Goal: Transaction & Acquisition: Purchase product/service

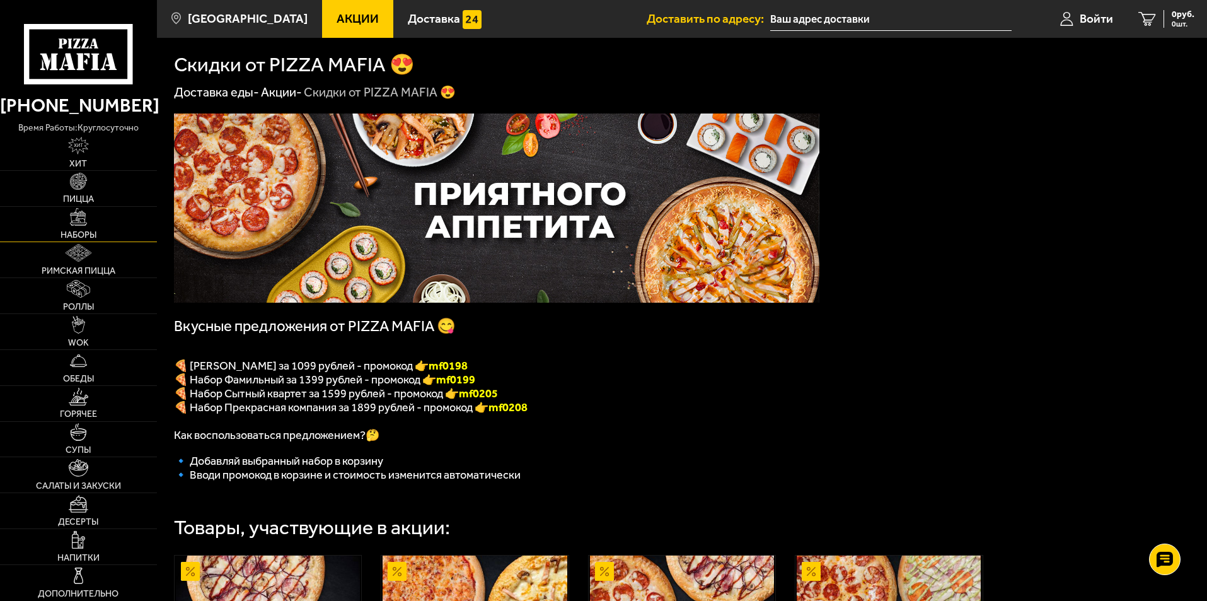
click at [73, 238] on span "Наборы" at bounding box center [79, 235] width 36 height 9
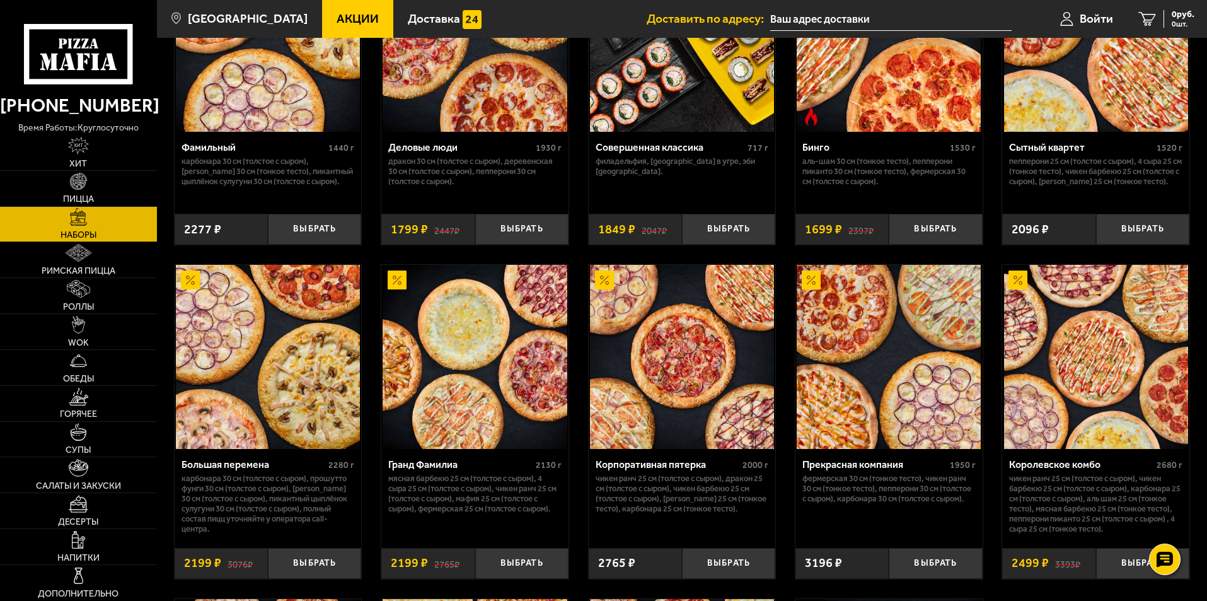
scroll to position [1450, 0]
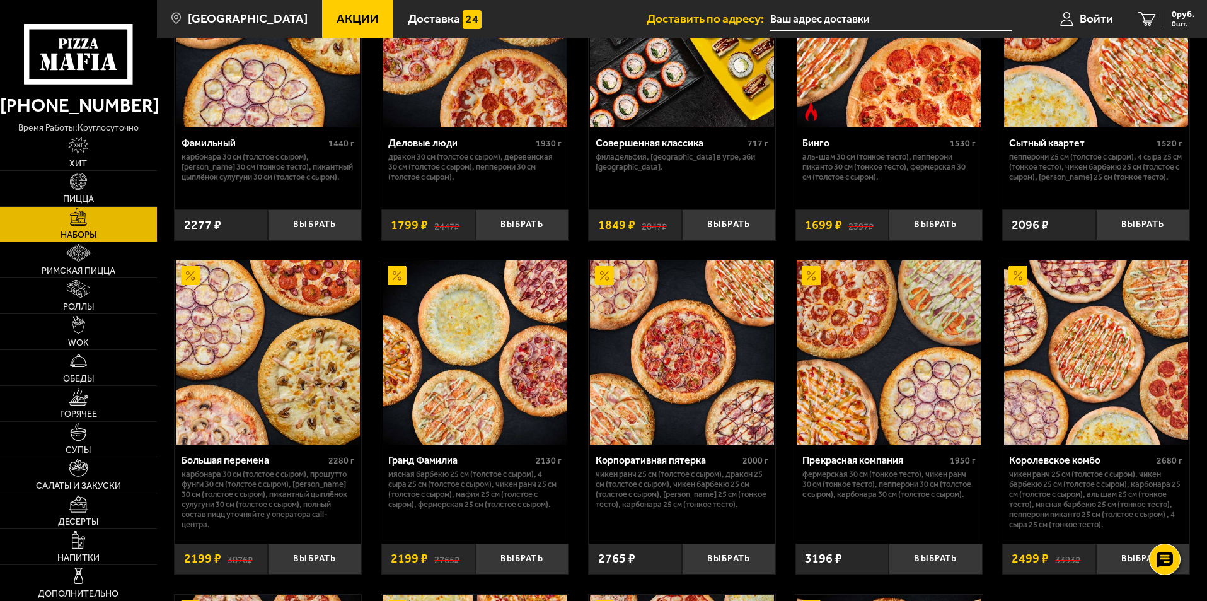
drag, startPoint x: 862, startPoint y: 277, endPoint x: 457, endPoint y: 403, distance: 424.0
drag, startPoint x: 457, startPoint y: 403, endPoint x: 553, endPoint y: 18, distance: 396.4
click at [553, 18] on ul "Акции Доставка" at bounding box center [484, 19] width 325 height 38
click at [135, 185] on link "Пицца" at bounding box center [78, 188] width 157 height 35
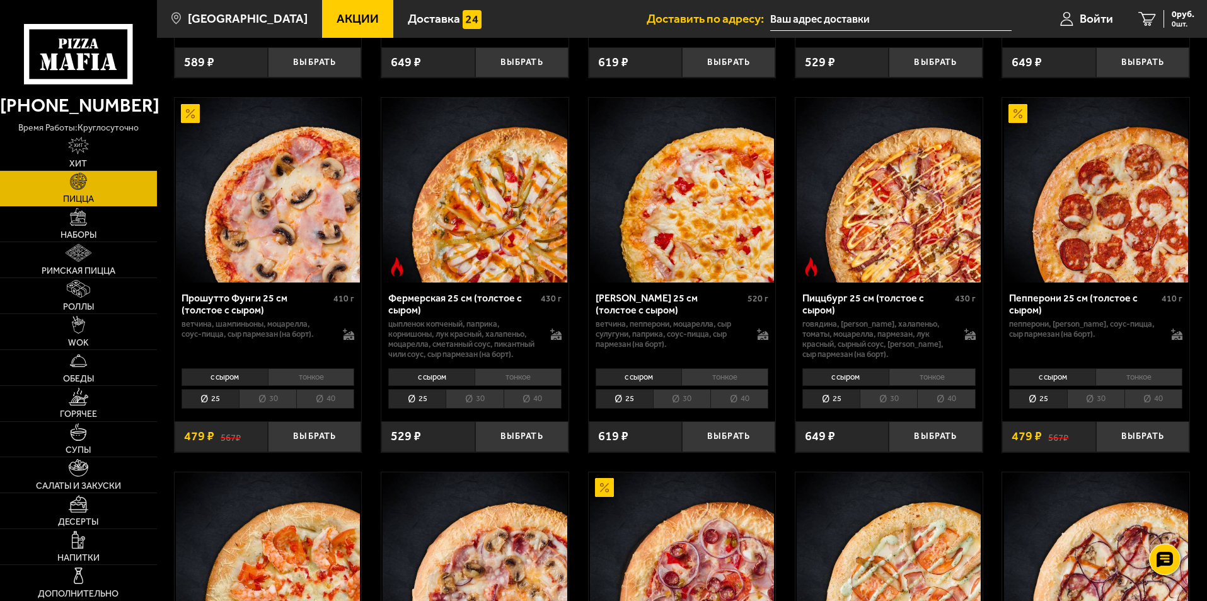
scroll to position [883, 0]
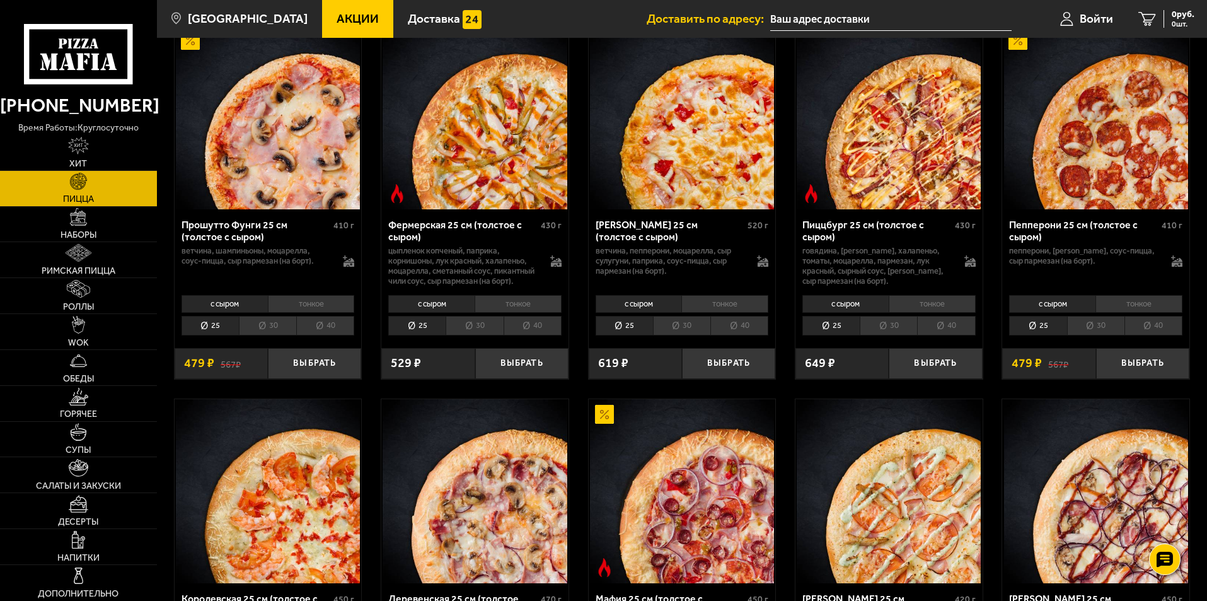
click at [1096, 335] on li "30" at bounding box center [1095, 326] width 57 height 20
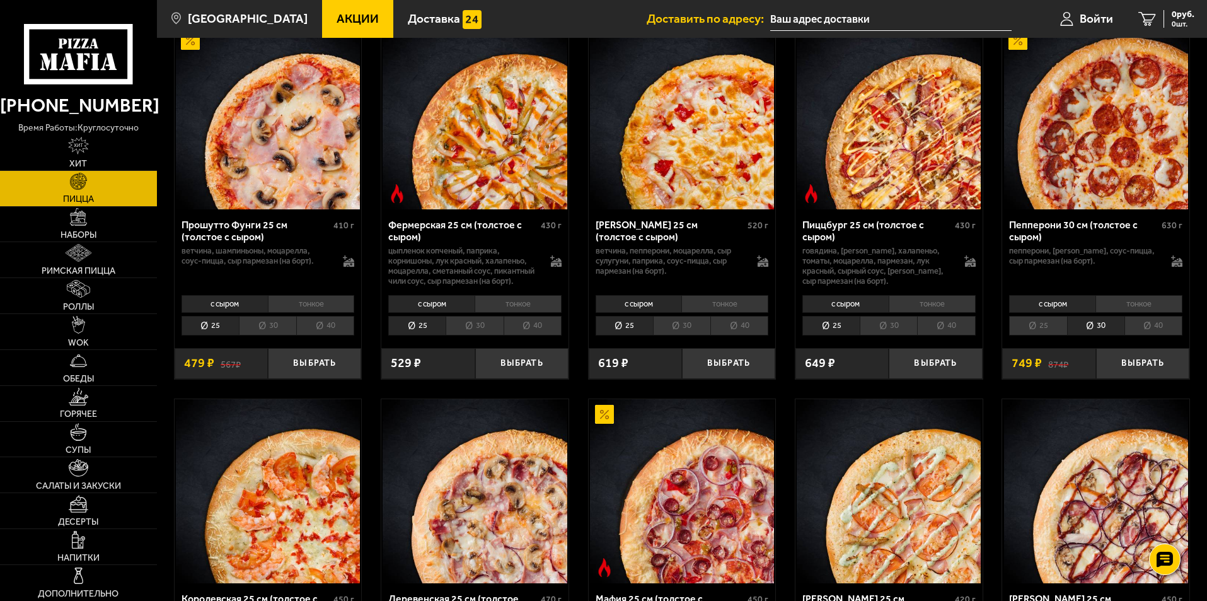
click at [1127, 335] on li "40" at bounding box center [1154, 326] width 58 height 20
click at [1086, 335] on li "30" at bounding box center [1095, 326] width 57 height 20
click at [1110, 379] on button "Выбрать" at bounding box center [1142, 363] width 93 height 31
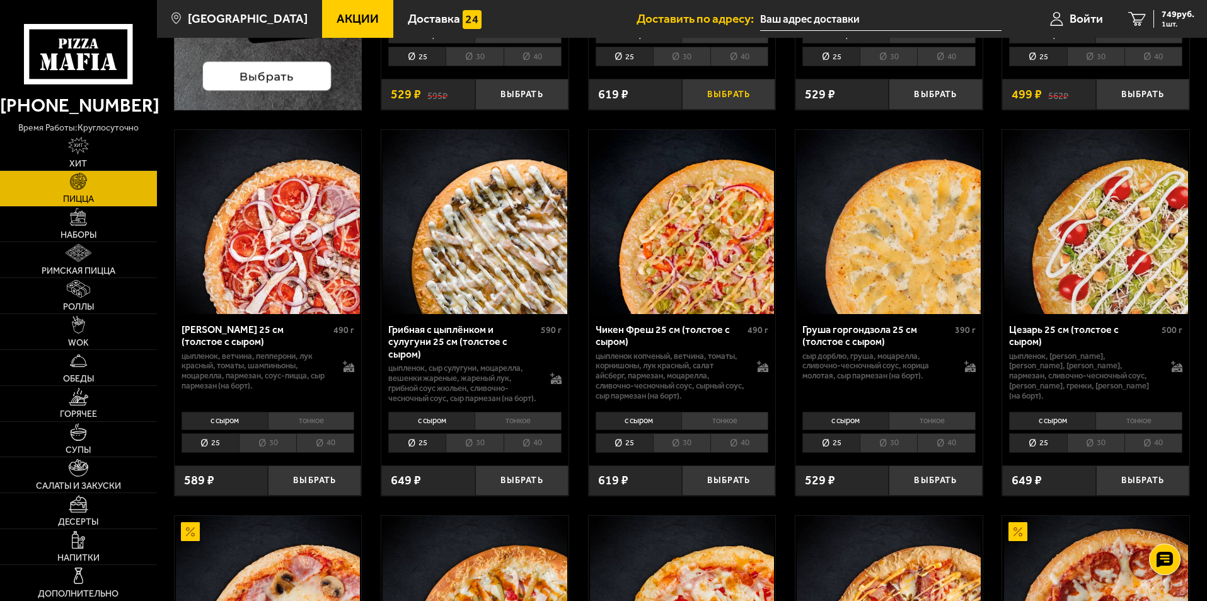
scroll to position [378, 0]
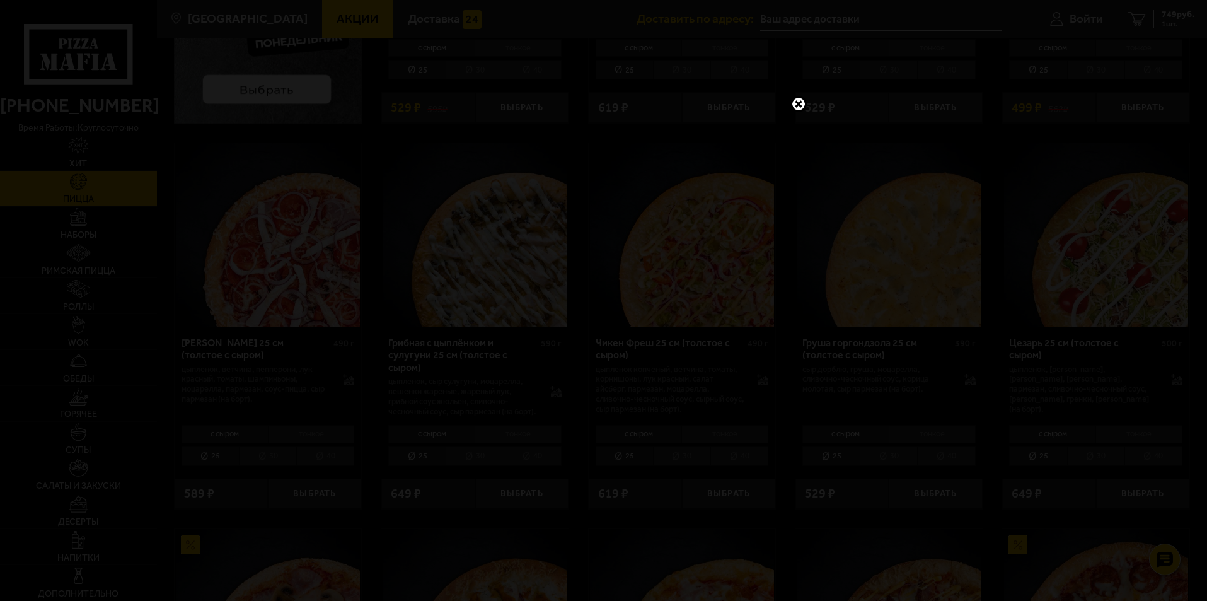
click at [800, 103] on link at bounding box center [799, 104] width 16 height 16
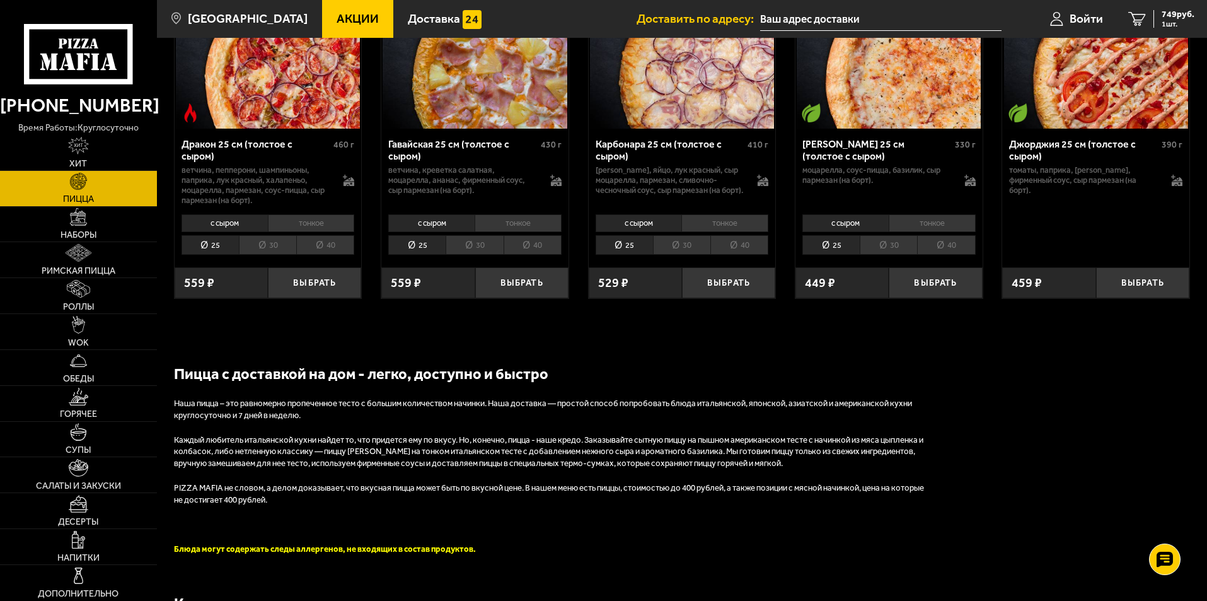
scroll to position [1955, 0]
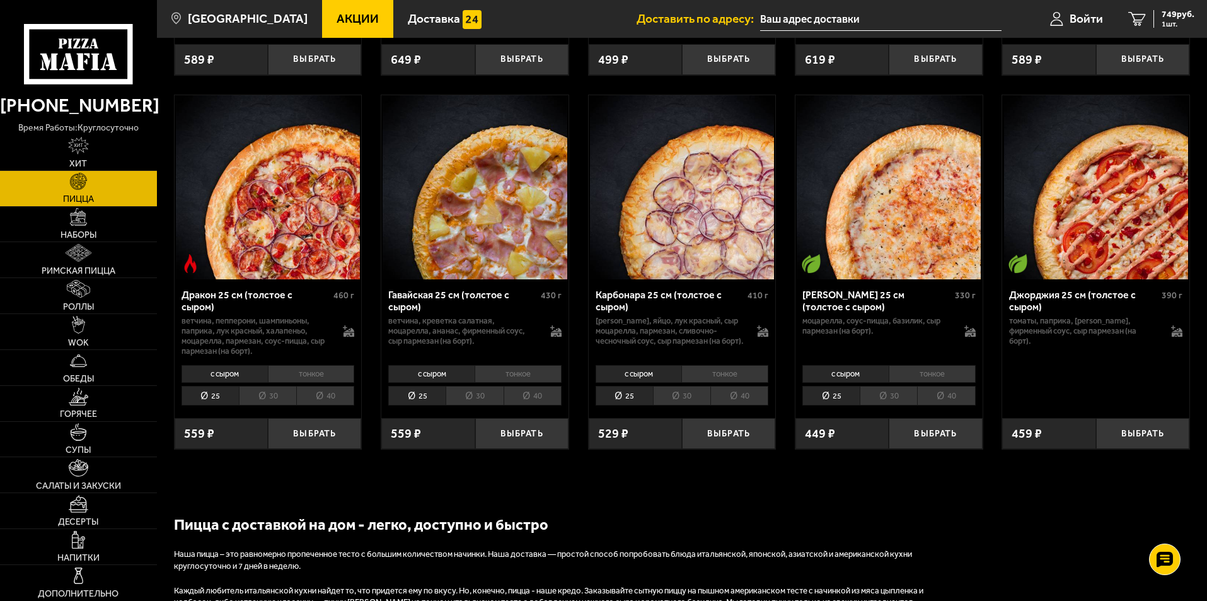
click at [849, 383] on li "с сыром" at bounding box center [846, 374] width 86 height 18
click at [832, 405] on li "25" at bounding box center [831, 396] width 57 height 20
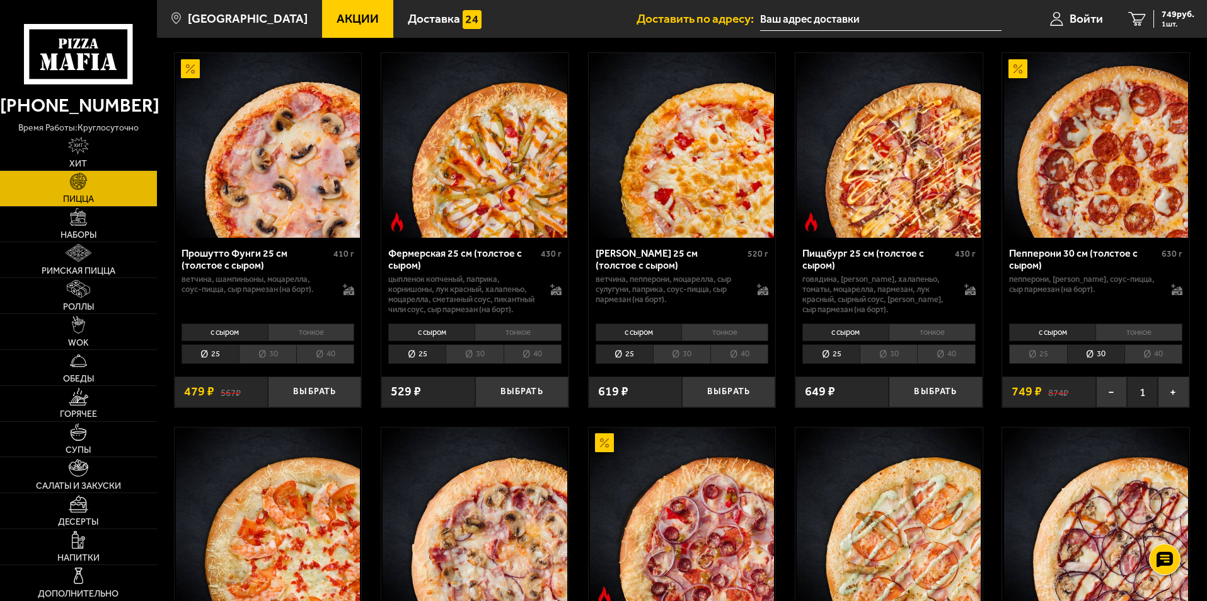
scroll to position [883, 0]
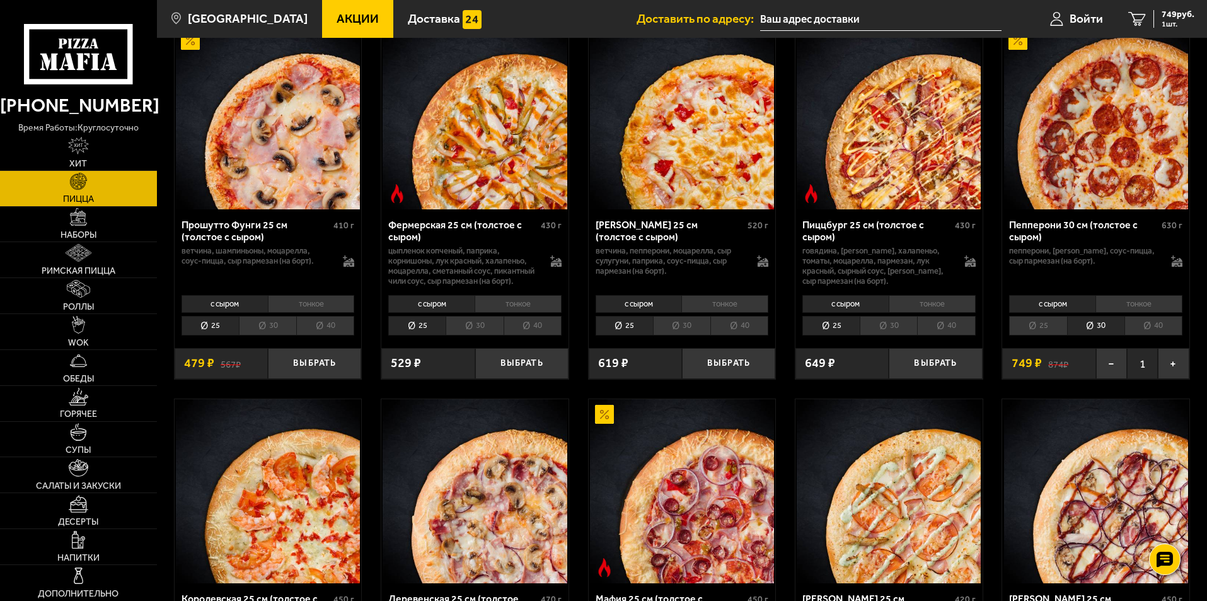
click at [1043, 335] on li "25" at bounding box center [1037, 326] width 57 height 20
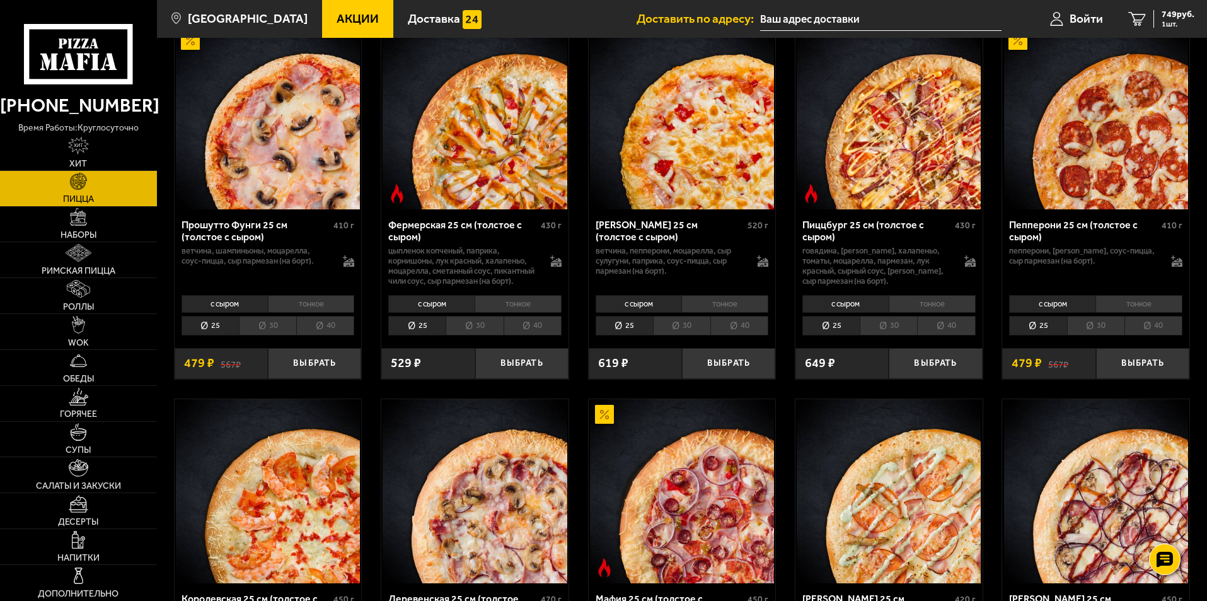
click at [1082, 335] on li "30" at bounding box center [1095, 326] width 57 height 20
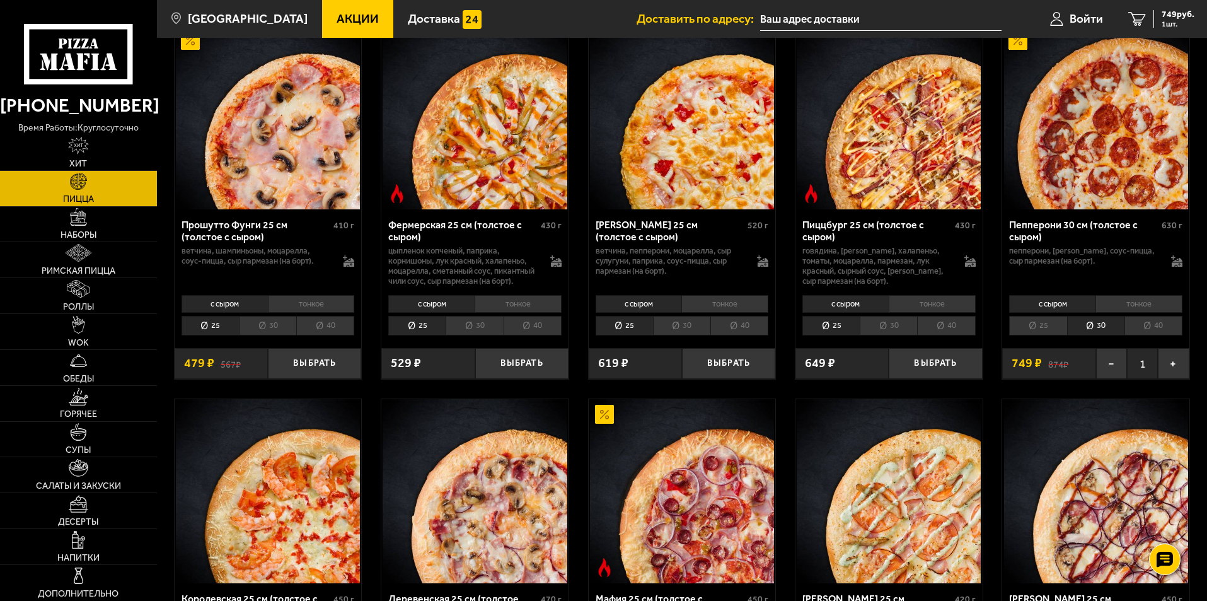
click at [1028, 335] on li "25" at bounding box center [1037, 326] width 57 height 20
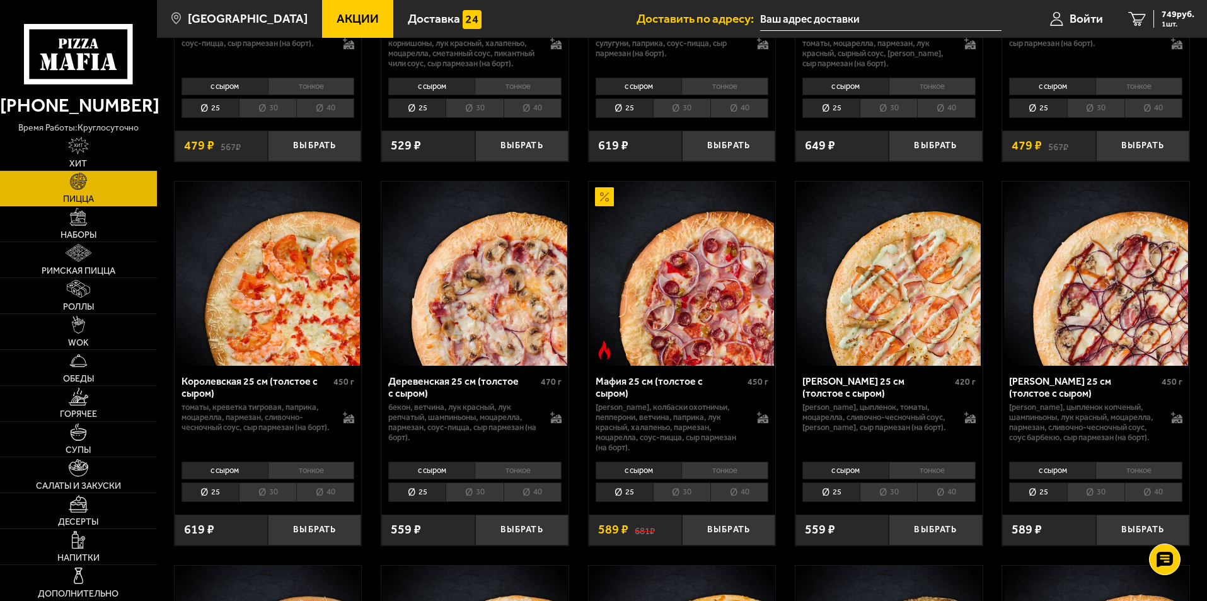
scroll to position [1135, 0]
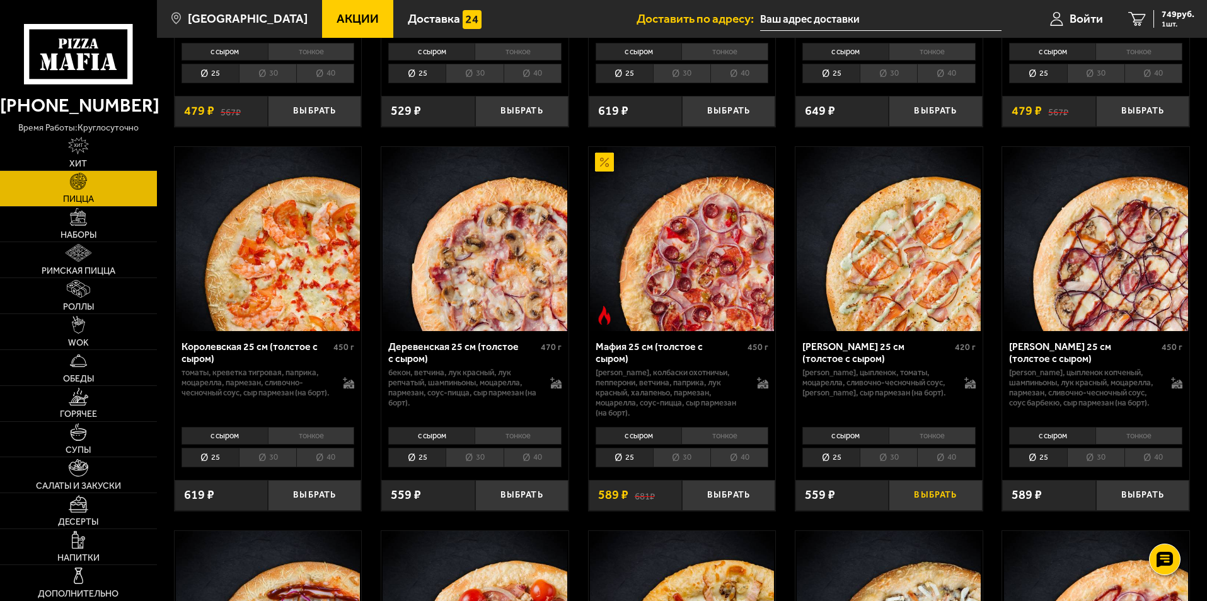
click at [936, 511] on button "Выбрать" at bounding box center [935, 495] width 93 height 31
click at [1125, 127] on button "Выбрать" at bounding box center [1142, 111] width 93 height 31
click at [1158, 18] on span "1787 руб." at bounding box center [1176, 14] width 38 height 9
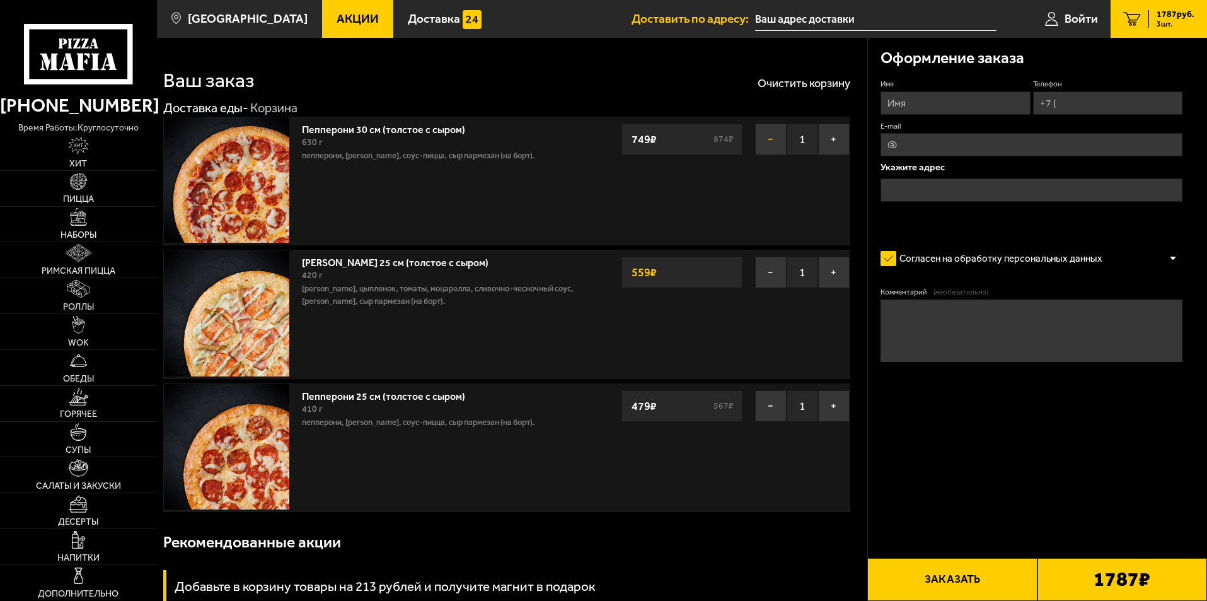
click at [767, 139] on button "−" at bounding box center [771, 140] width 32 height 32
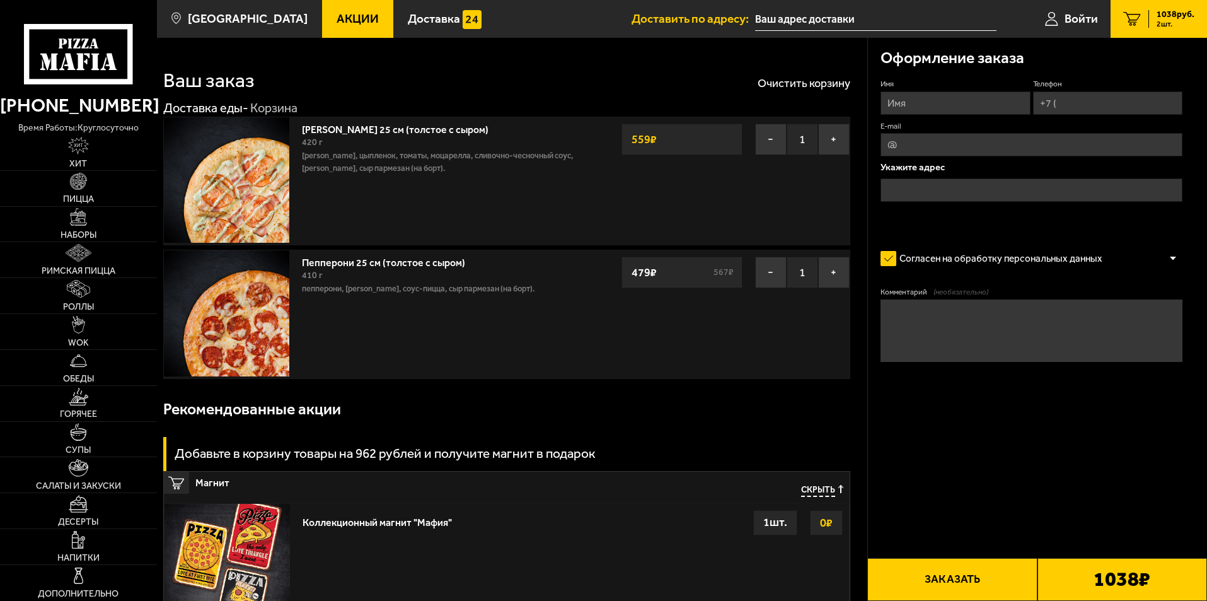
click at [453, 156] on p "[PERSON_NAME], цыпленок, томаты, моцарелла, сливочно-чесночный соус, [PERSON_NA…" at bounding box center [442, 161] width 280 height 25
click at [782, 133] on button "−" at bounding box center [771, 140] width 32 height 32
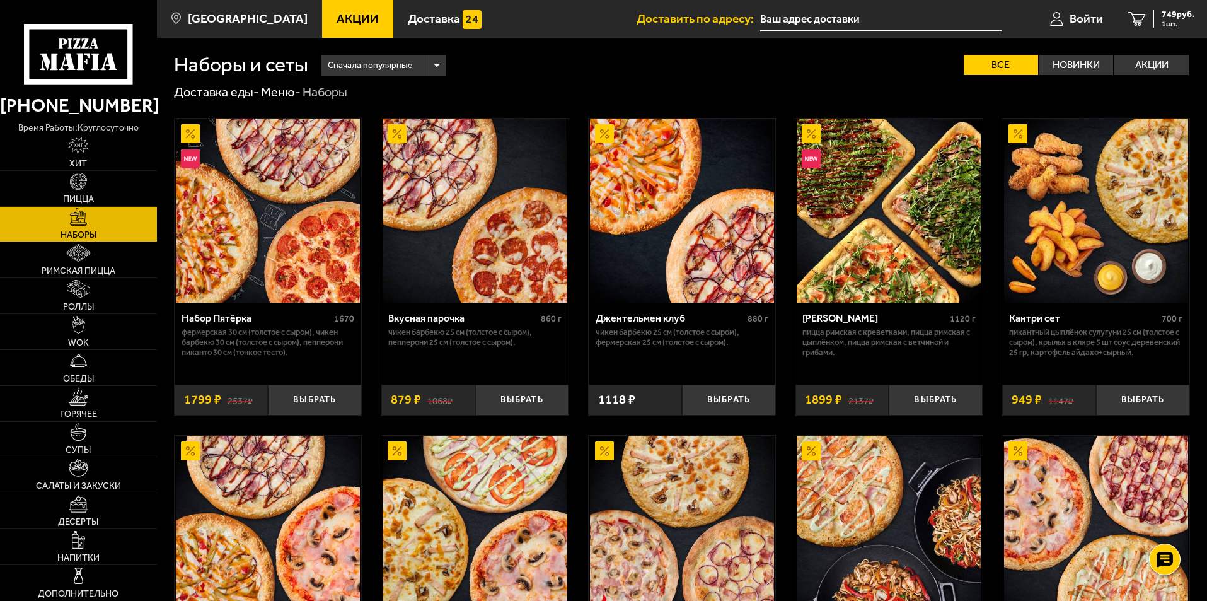
click at [1115, 279] on img at bounding box center [1096, 211] width 184 height 184
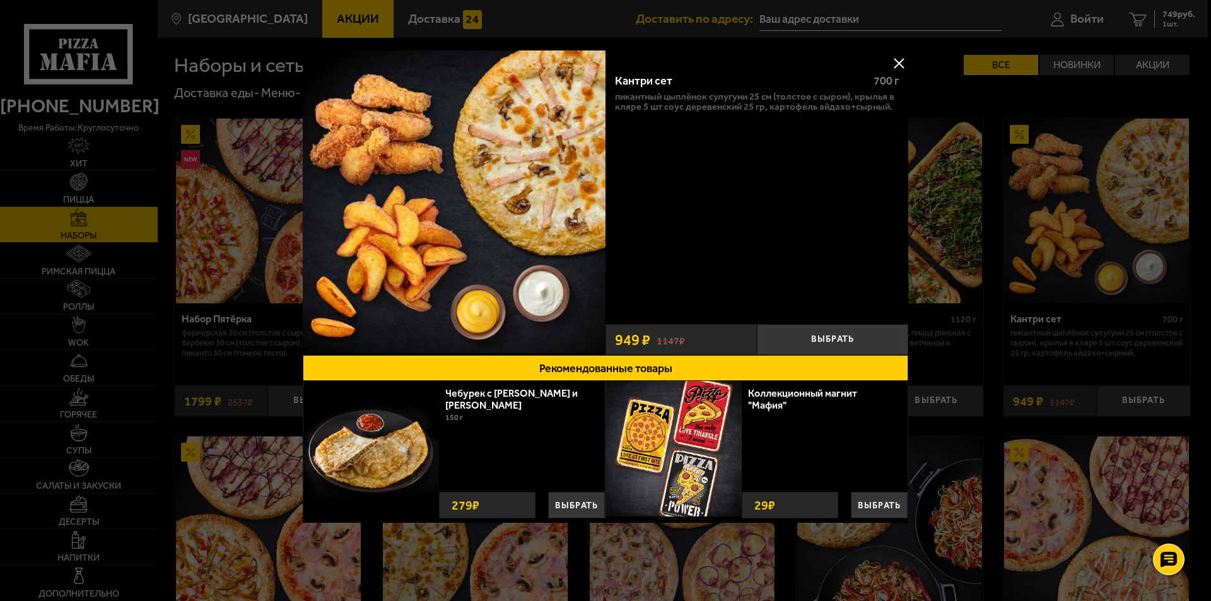
click at [900, 58] on button at bounding box center [898, 63] width 19 height 19
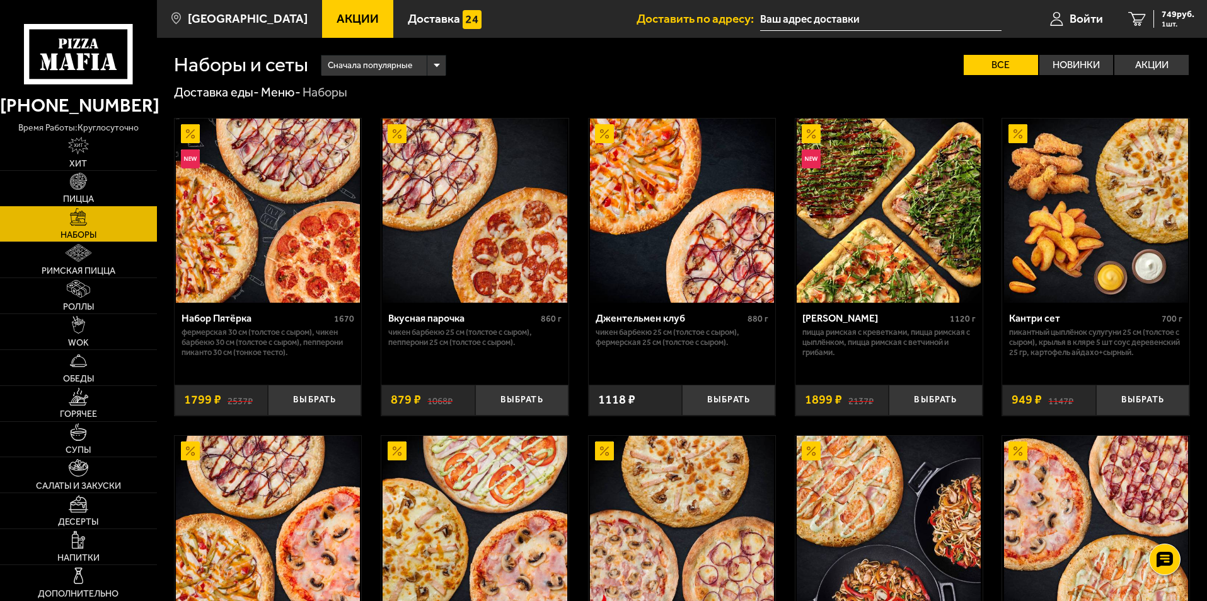
click at [70, 185] on img at bounding box center [79, 182] width 18 height 18
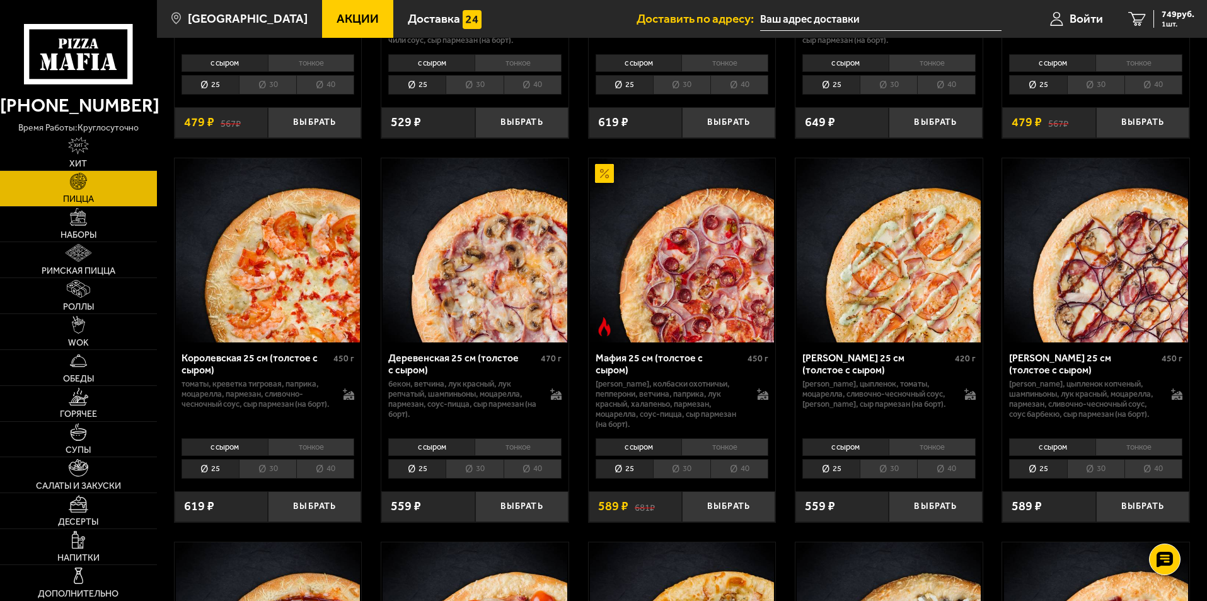
scroll to position [1135, 0]
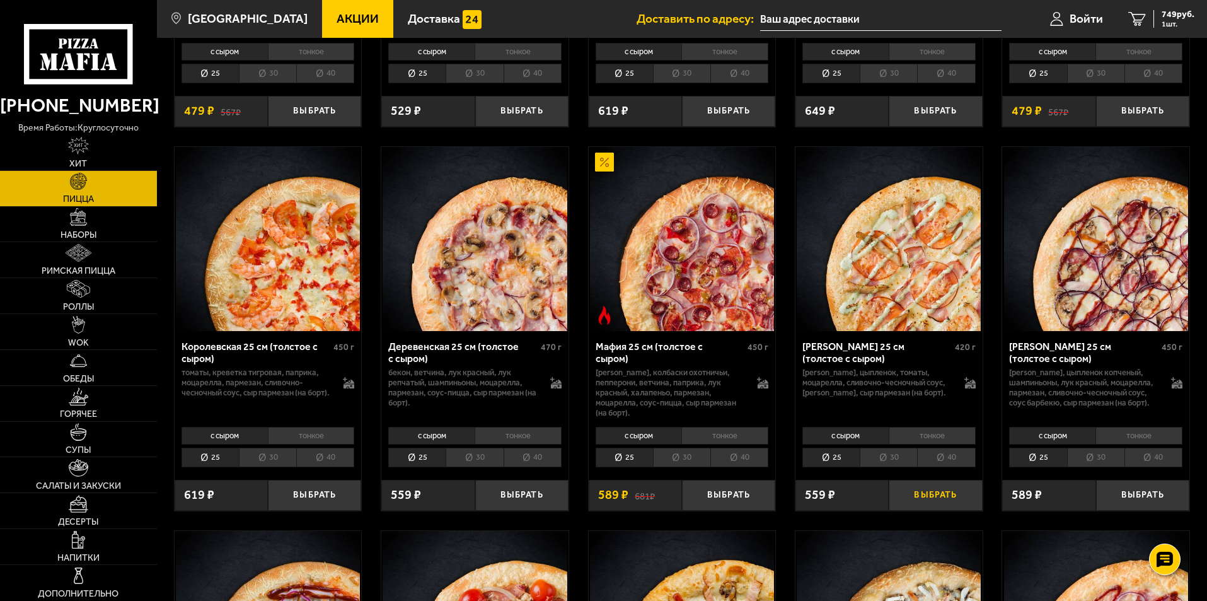
click at [929, 510] on button "Выбрать" at bounding box center [935, 495] width 93 height 31
click at [1167, 20] on span "2 шт." at bounding box center [1176, 24] width 38 height 8
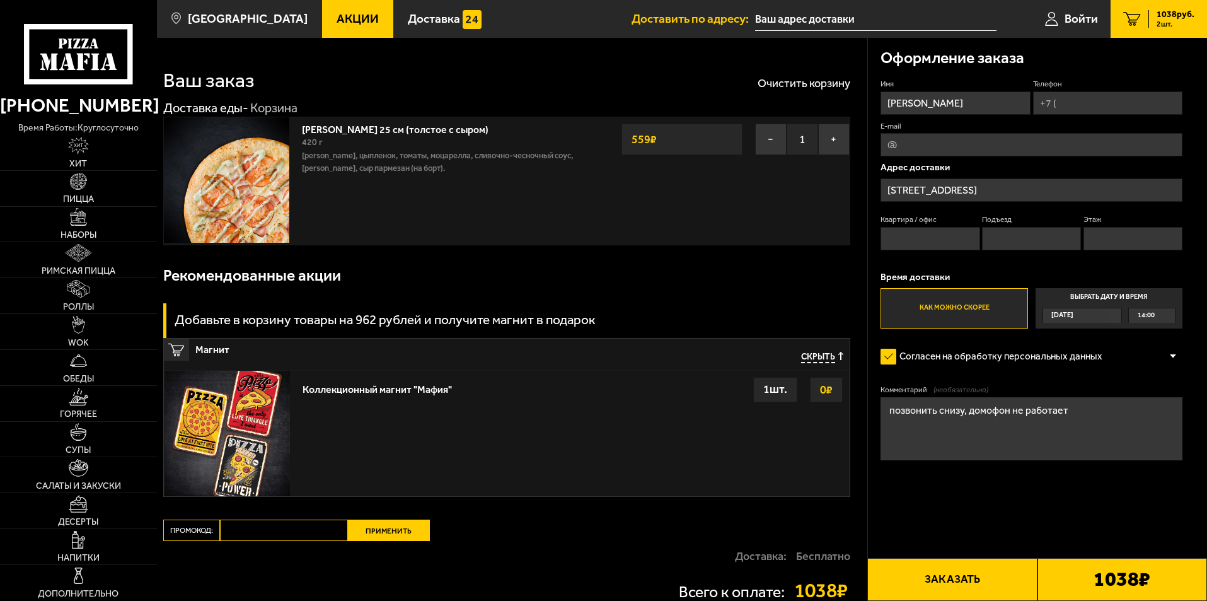
click at [918, 585] on button "Заказать" at bounding box center [953, 579] width 170 height 43
click at [929, 248] on input "Квартира / офис" at bounding box center [930, 238] width 99 height 23
click at [953, 237] on input "Квартира / офис" at bounding box center [930, 238] width 99 height 23
type input "131"
click at [1036, 240] on input "Подъезд" at bounding box center [1031, 238] width 99 height 23
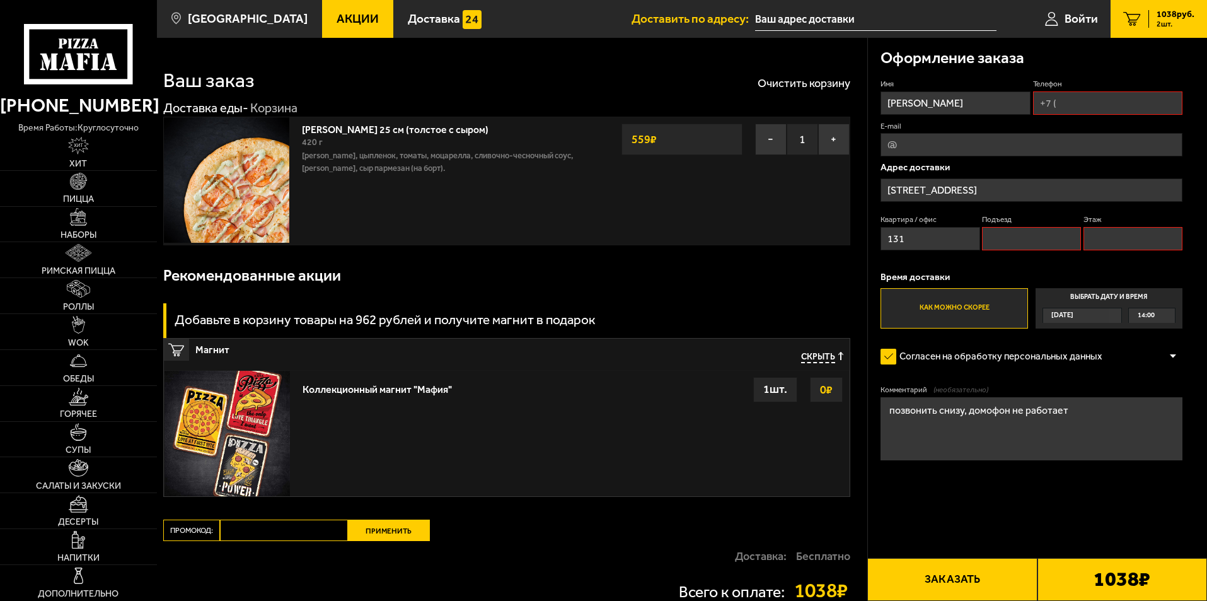
type input "2"
click at [1109, 245] on input "Этаж" at bounding box center [1133, 238] width 99 height 23
type input "3"
click at [971, 593] on button "Заказать" at bounding box center [953, 579] width 170 height 43
click at [1087, 112] on input "Телефон" at bounding box center [1107, 102] width 149 height 23
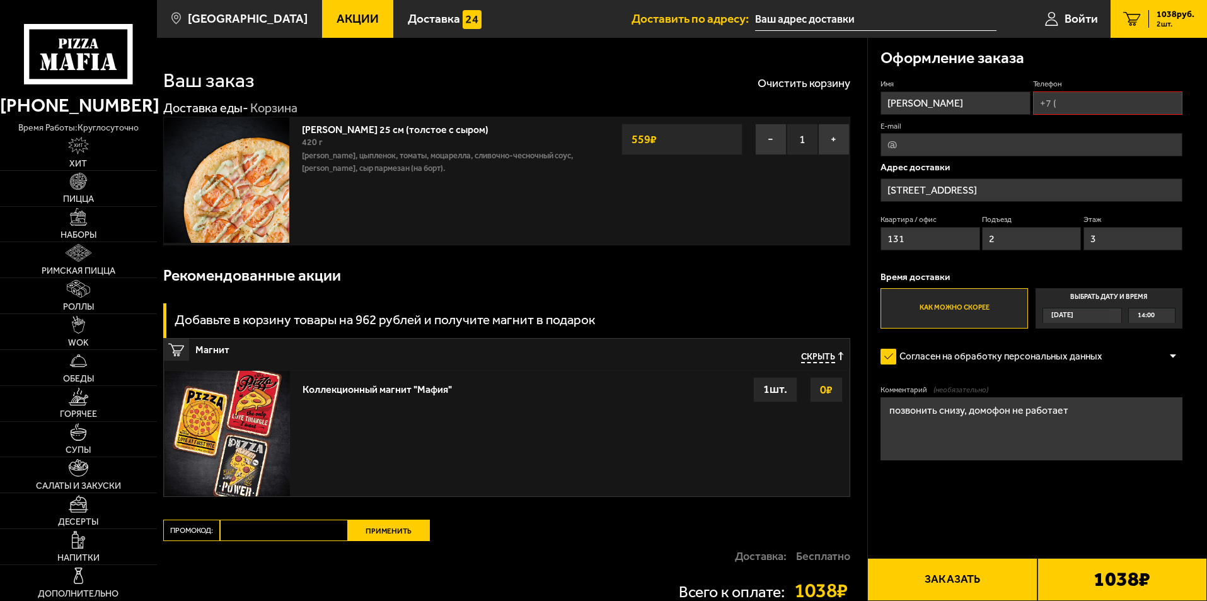
type input "+7 (911) 824-31-24"
click at [953, 578] on button "Заказать" at bounding box center [953, 579] width 170 height 43
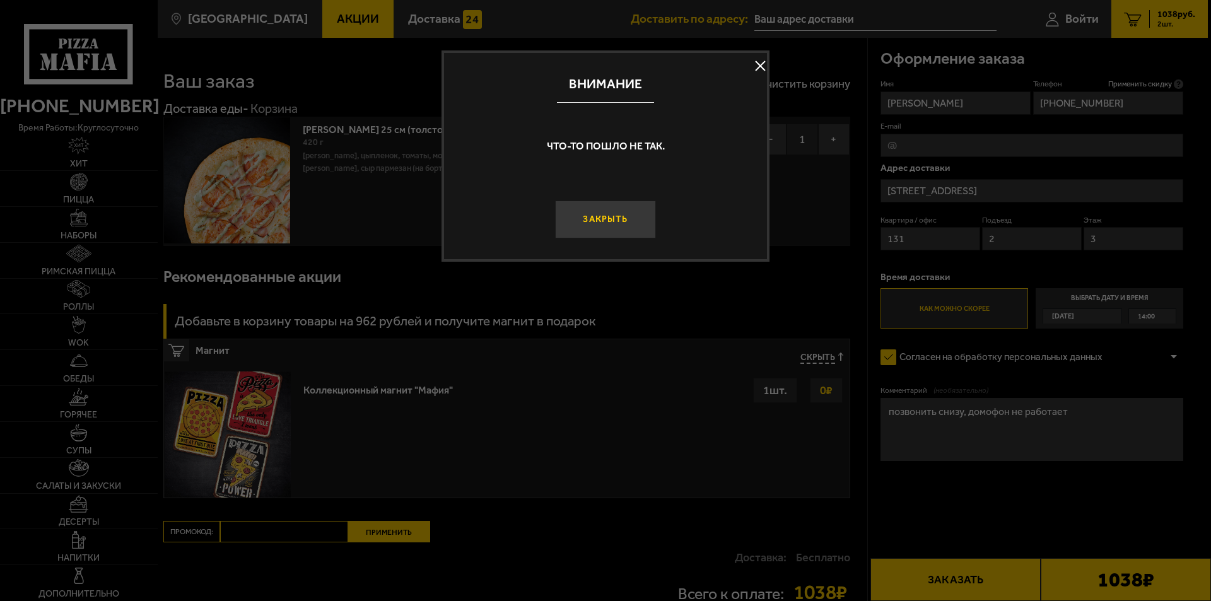
click at [604, 218] on button "Закрыть" at bounding box center [605, 220] width 101 height 38
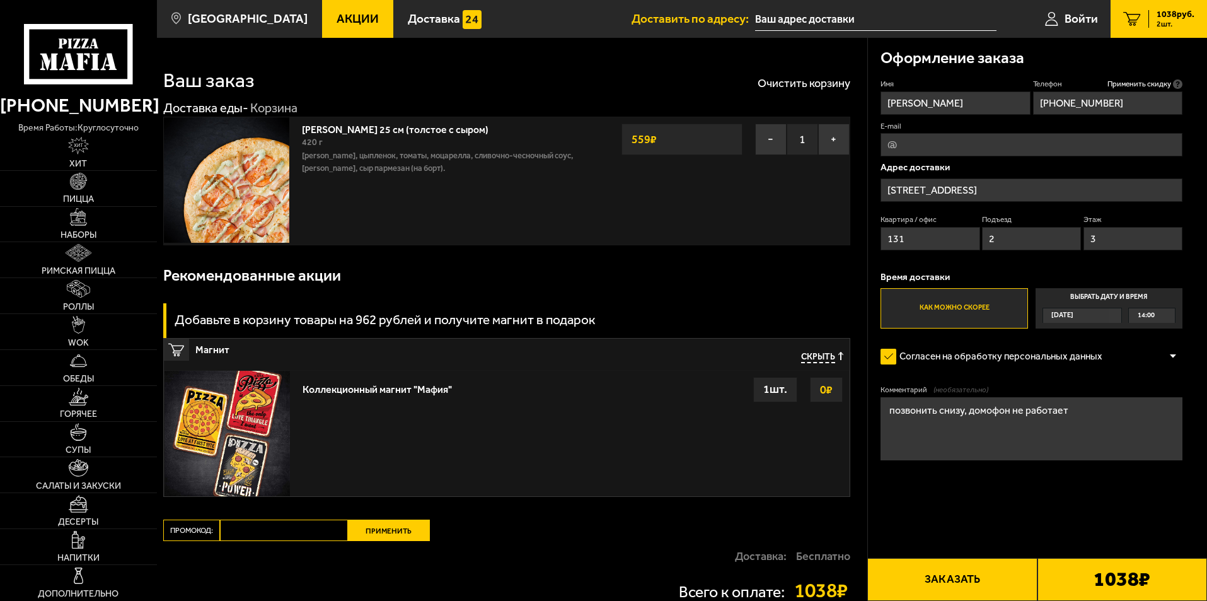
click at [1168, 45] on div "Оформление заказа" at bounding box center [1032, 58] width 302 height 41
click at [1053, 85] on label "Телефон Применить скидку Вы будете зарегистрированы автоматически." at bounding box center [1107, 84] width 149 height 11
click at [1053, 91] on input "+7 (911) 824-31-24" at bounding box center [1107, 102] width 149 height 23
click at [640, 76] on div "Ваш заказ Очистить корзину" at bounding box center [506, 72] width 687 height 37
click at [749, 291] on div "Рекомендованные акции" at bounding box center [506, 275] width 687 height 41
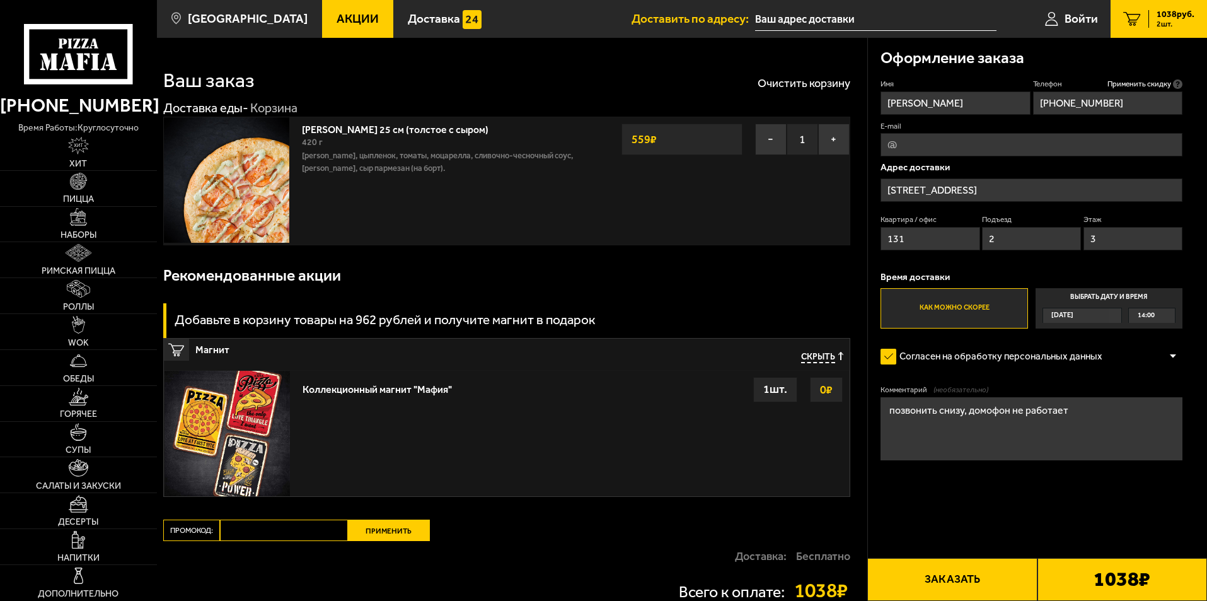
click at [695, 288] on div "Рекомендованные акции" at bounding box center [506, 275] width 687 height 41
click at [760, 282] on div "Рекомендованные акции" at bounding box center [506, 275] width 687 height 41
click at [76, 54] on icon at bounding box center [78, 54] width 108 height 60
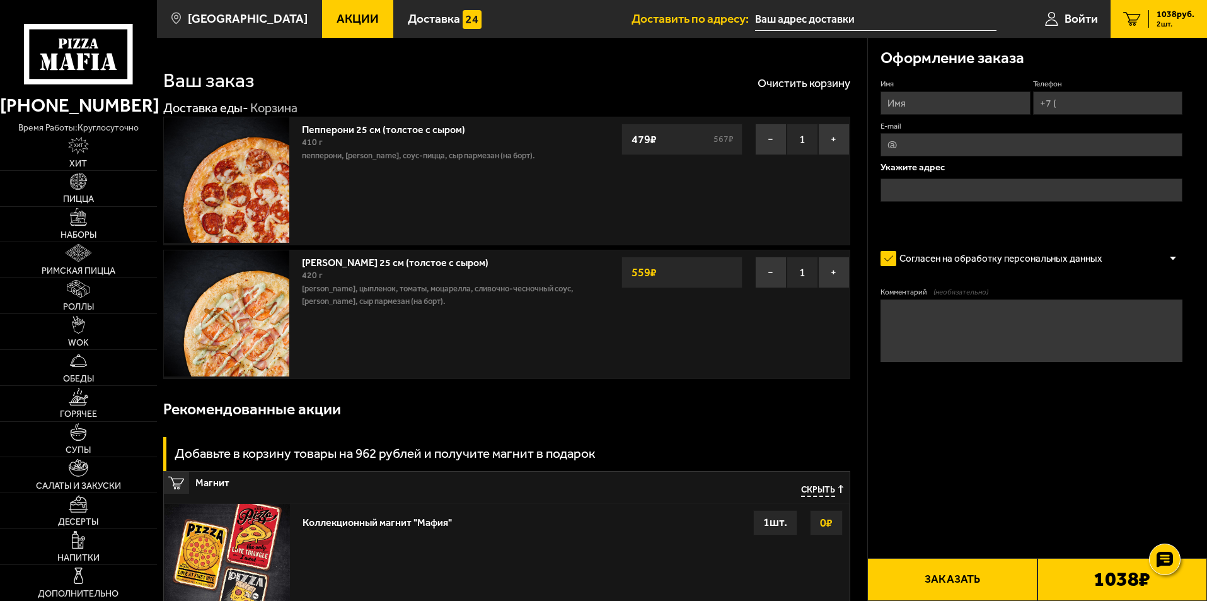
click at [928, 106] on input "Имя" at bounding box center [955, 102] width 149 height 23
type input "Дарья"
click at [1074, 107] on input "Телефон" at bounding box center [1107, 102] width 149 height 23
type input "+7 (911) 824-31-24"
click at [943, 192] on input "text" at bounding box center [1032, 189] width 302 height 23
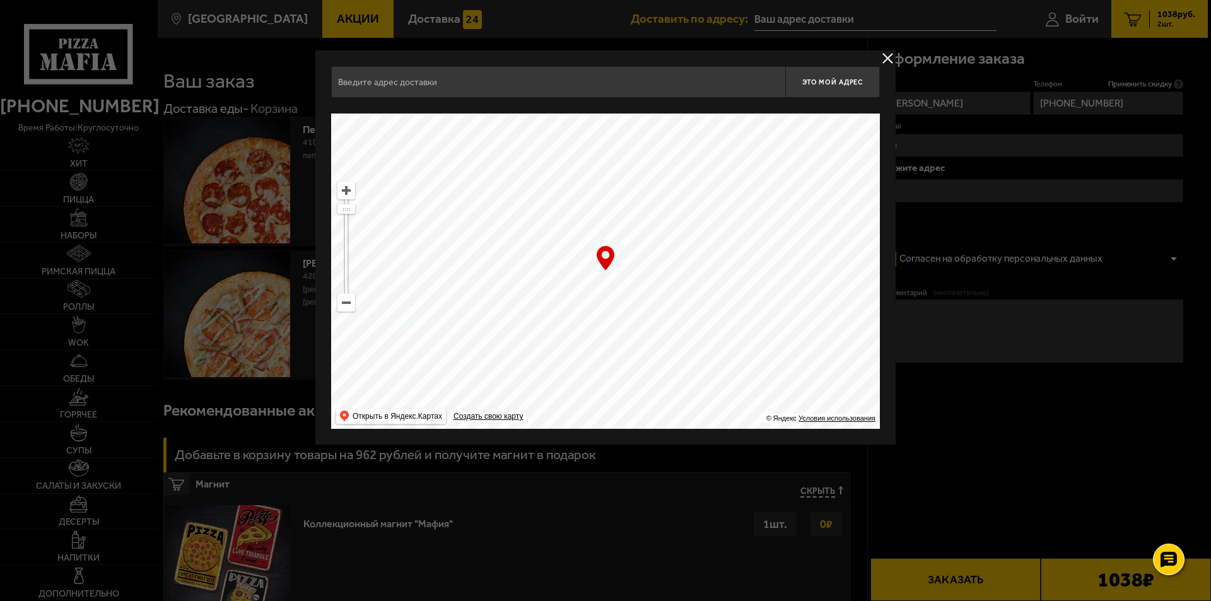
drag, startPoint x: 624, startPoint y: 173, endPoint x: 632, endPoint y: 354, distance: 181.8
click at [722, 455] on main "Санкт-Петербург Все Акции Доставка Личный кабинет Акции Доставка Доставить по а…" at bounding box center [682, 435] width 1050 height 870
drag, startPoint x: 460, startPoint y: 183, endPoint x: 779, endPoint y: 355, distance: 361.7
click at [783, 358] on ymaps at bounding box center [605, 270] width 549 height 315
drag, startPoint x: 657, startPoint y: 129, endPoint x: 753, endPoint y: 416, distance: 302.5
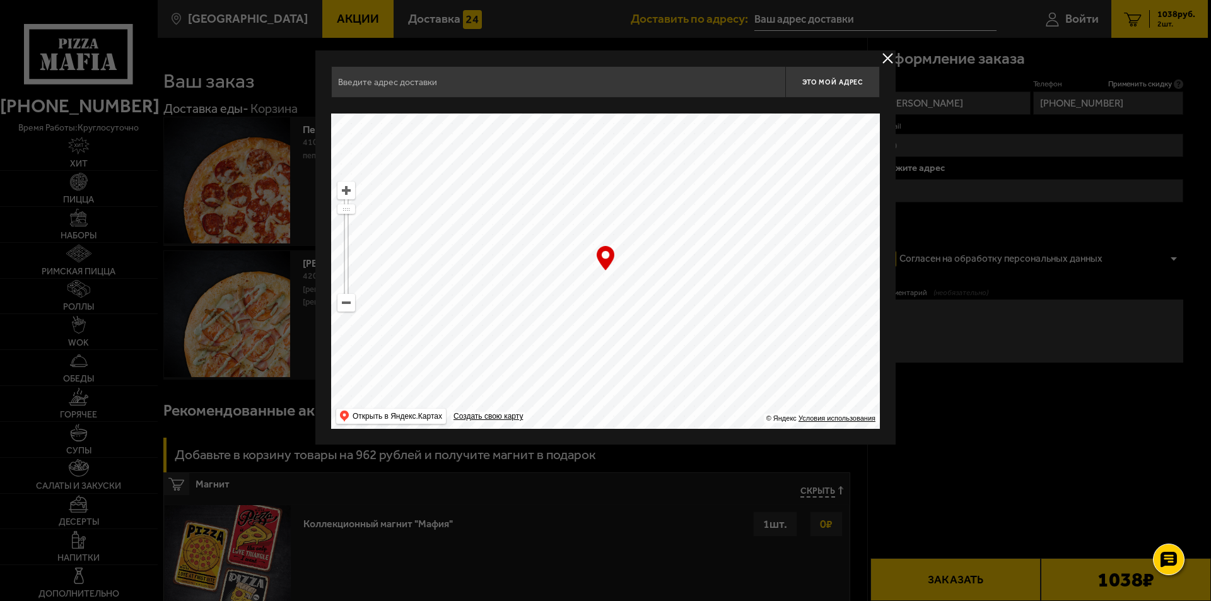
click at [753, 416] on ymaps "… © Яндекс Условия использования Открыть в Яндекс.Картах Создать свою карту" at bounding box center [605, 270] width 549 height 315
type input "Малый проспект Петроградской стороны, 26-28"
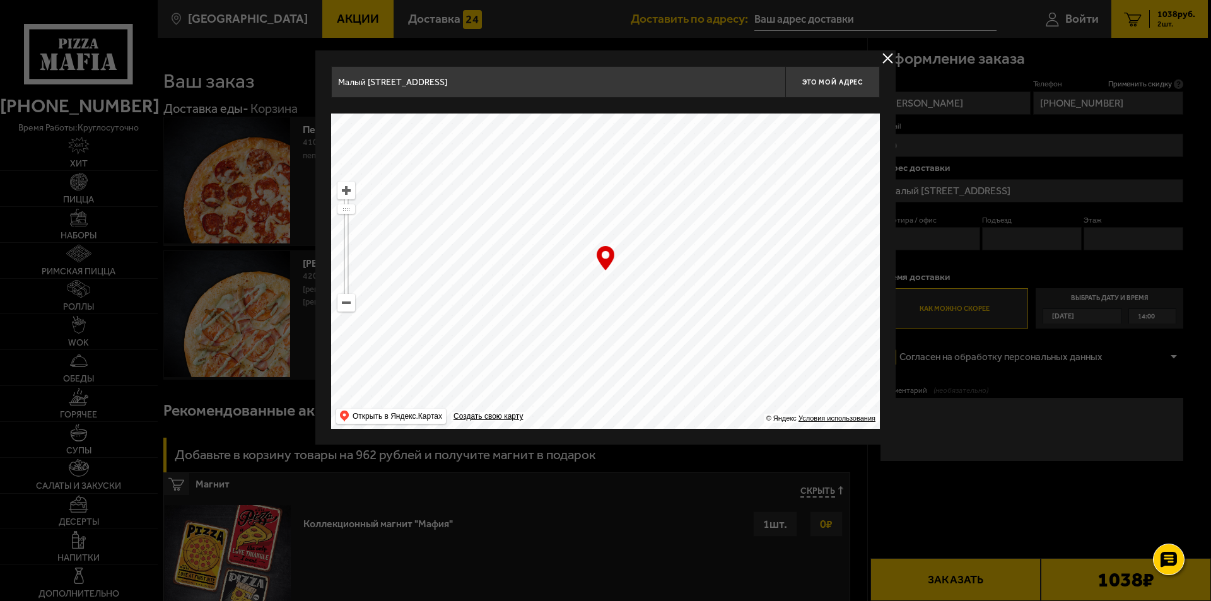
drag, startPoint x: 599, startPoint y: 155, endPoint x: 728, endPoint y: 560, distance: 424.7
click at [728, 560] on main "Санкт-Петербург Все Акции Доставка Личный кабинет Акции Доставка Доставить по а…" at bounding box center [682, 435] width 1050 height 870
type input "Большая Зеленина улица, 8к2"
drag, startPoint x: 516, startPoint y: 182, endPoint x: 698, endPoint y: 390, distance: 276.6
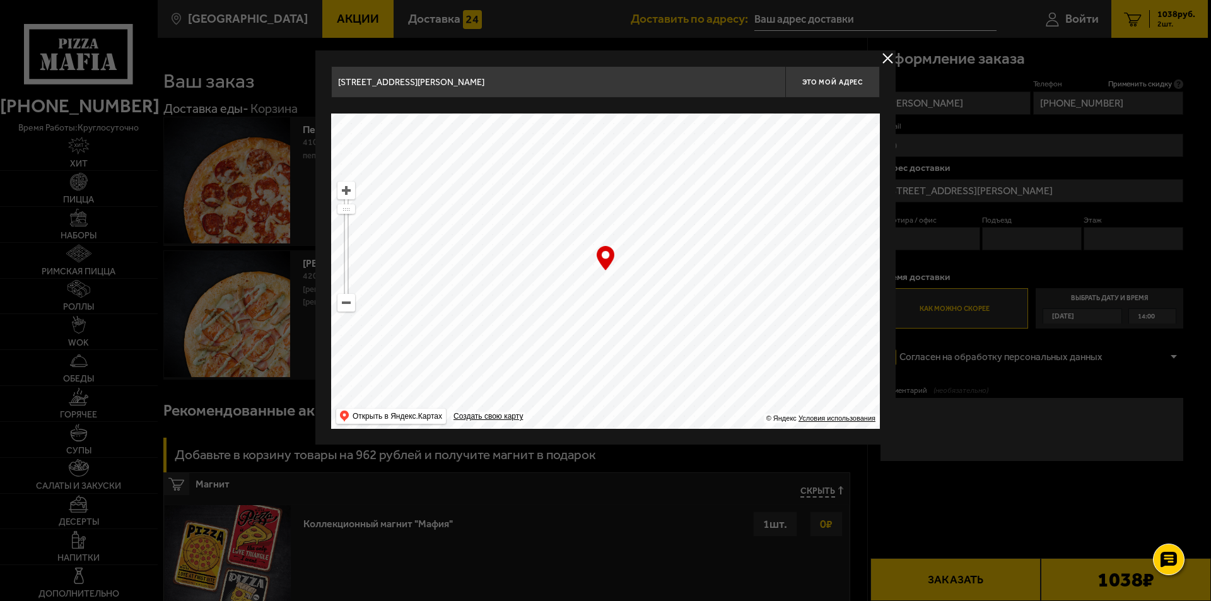
click at [698, 390] on ymaps at bounding box center [605, 270] width 549 height 315
type input "Большая Зеленина улица, 26Б"
type input "Чкаловский проспект, 15"
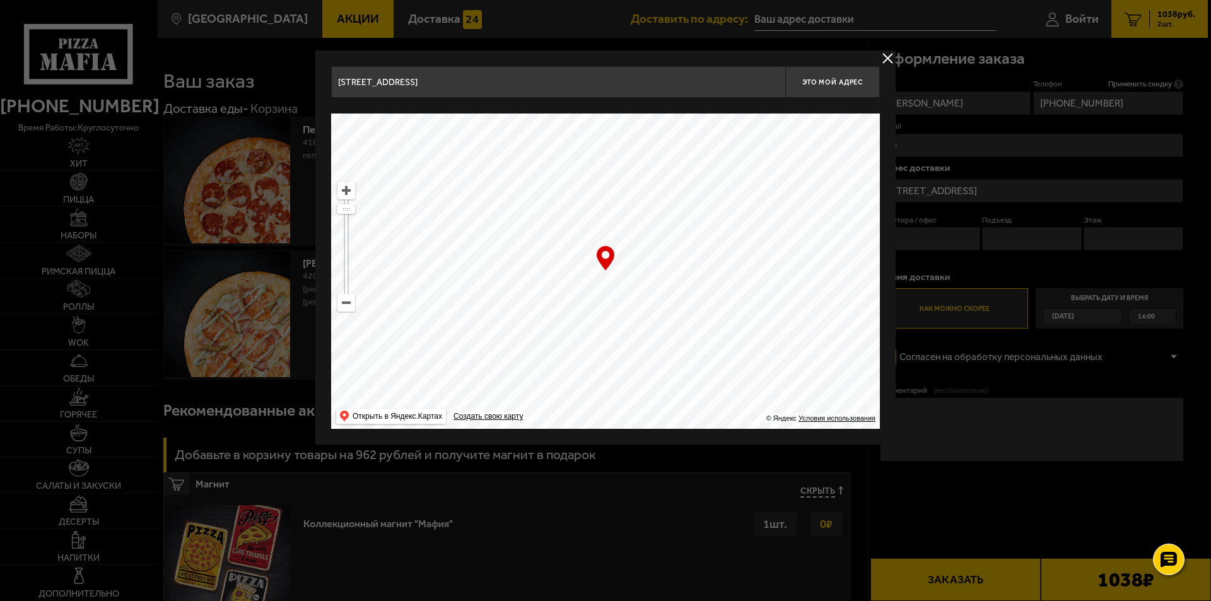
drag, startPoint x: 789, startPoint y: 309, endPoint x: 554, endPoint y: 479, distance: 290.3
click at [554, 480] on main "Санкт-Петербург Все Акции Доставка Личный кабинет Акции Доставка Доставить по а…" at bounding box center [682, 435] width 1050 height 870
type input "Левашовский проспект, 5"
drag, startPoint x: 494, startPoint y: 212, endPoint x: 578, endPoint y: 443, distance: 245.5
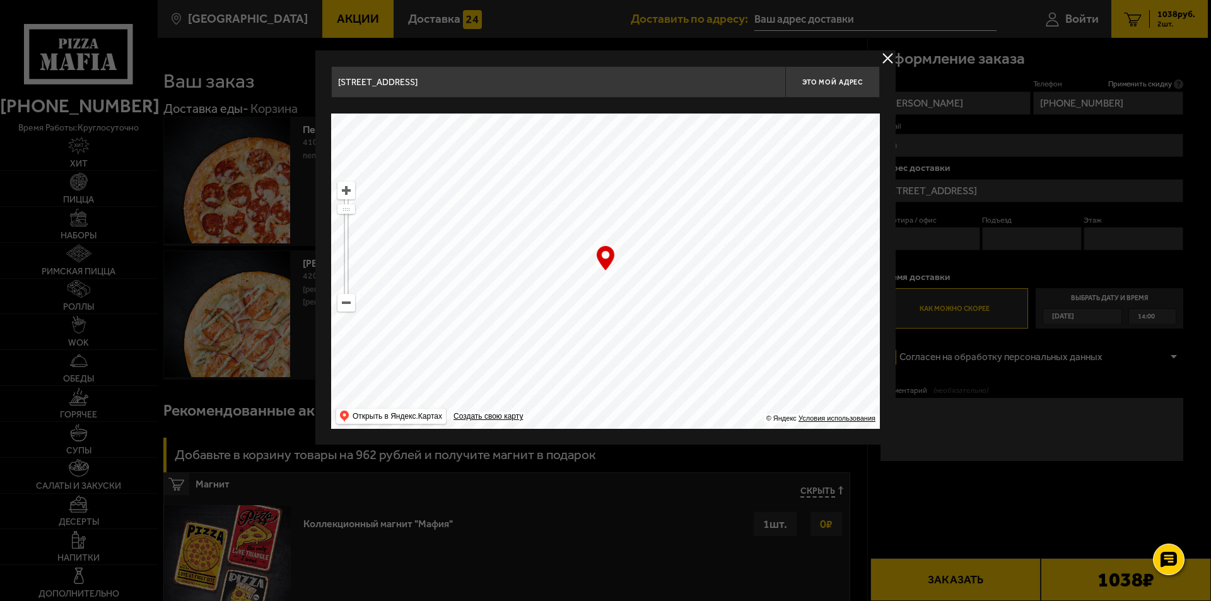
click at [578, 443] on div "Левашовский проспект, 5 Это мой адрес Найдите адрес перетащив карту … © Яндекс …" at bounding box center [605, 247] width 580 height 394
type input "улица Профессора Попова, 38Щ"
drag, startPoint x: 706, startPoint y: 305, endPoint x: 637, endPoint y: 348, distance: 80.8
click at [720, 496] on main "Санкт-Петербург Все Акции Доставка Личный кабинет Акции Доставка Доставить по а…" at bounding box center [682, 435] width 1050 height 870
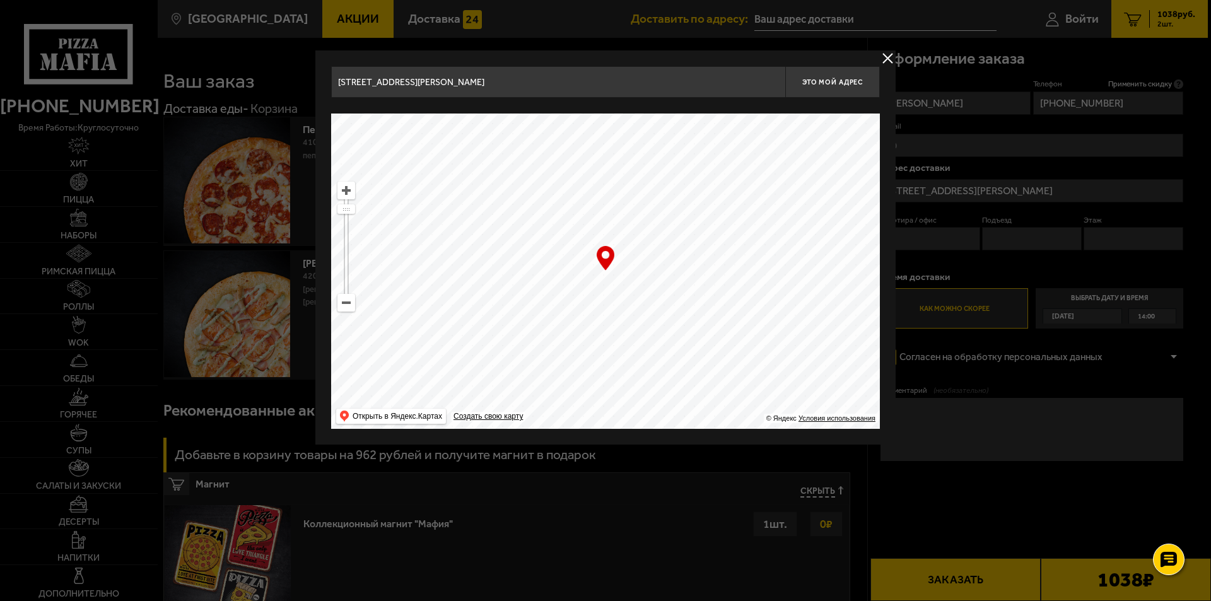
type input "набережная реки Малой Невки, 6"
drag, startPoint x: 501, startPoint y: 196, endPoint x: 593, endPoint y: 375, distance: 201.1
click at [593, 375] on ymaps at bounding box center [605, 270] width 549 height 315
type input "1-я Берёзовая аллея, 17с2"
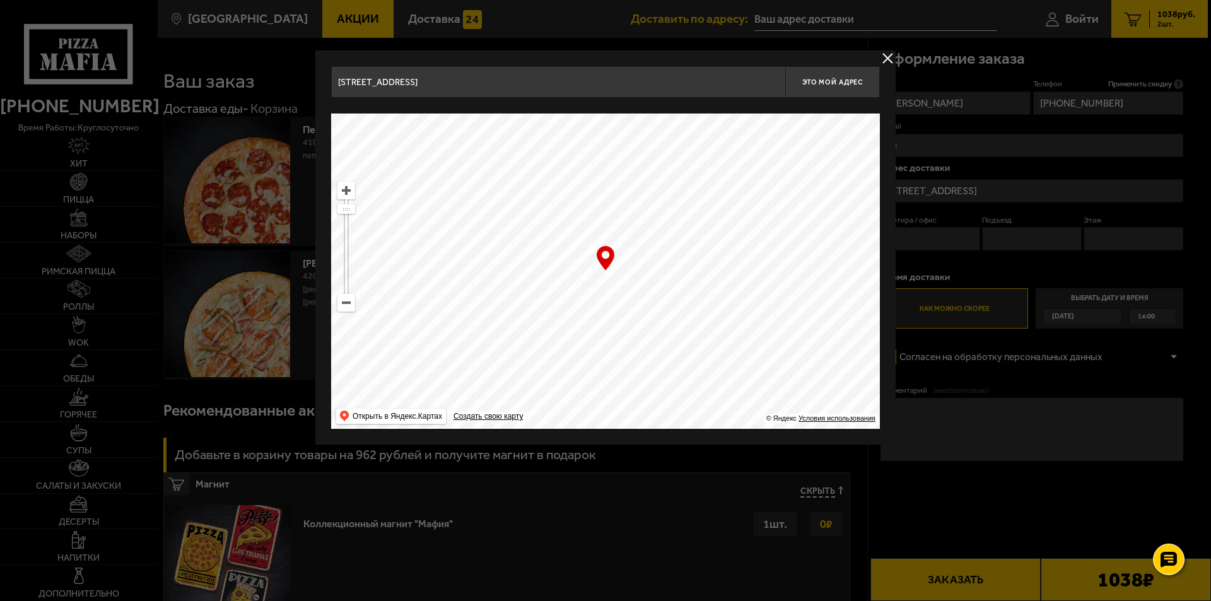
type input "1-я Берёзовая аллея, 17с2"
drag, startPoint x: 573, startPoint y: 283, endPoint x: 380, endPoint y: 376, distance: 214.3
click at [380, 376] on ymaps at bounding box center [605, 270] width 549 height 315
drag, startPoint x: 612, startPoint y: 349, endPoint x: 686, endPoint y: 448, distance: 124.3
click at [662, 518] on main "Санкт-Петербург Все Акции Доставка Личный кабинет Акции Доставка Доставить по а…" at bounding box center [682, 435] width 1050 height 870
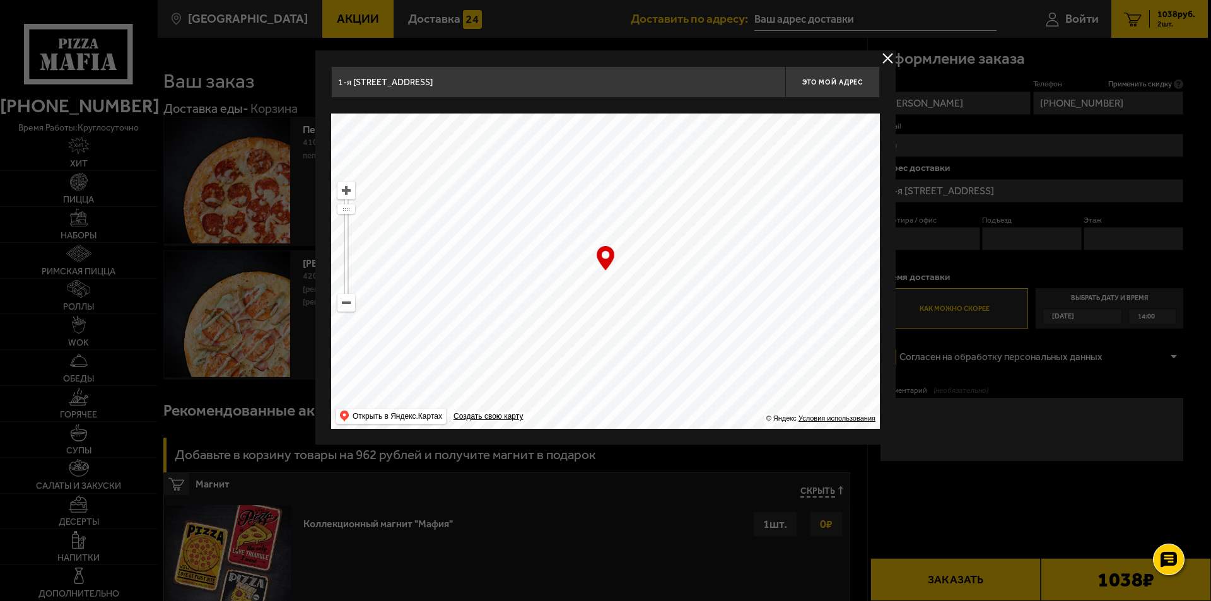
drag, startPoint x: 674, startPoint y: 214, endPoint x: 634, endPoint y: 446, distance: 235.5
click at [634, 446] on main "Санкт-Петербург Все Акции Доставка Личный кабинет Акции Доставка Доставить по а…" at bounding box center [682, 435] width 1050 height 870
type input "Школьная улица, 10"
type input "Сестрорецкая улица, 8"
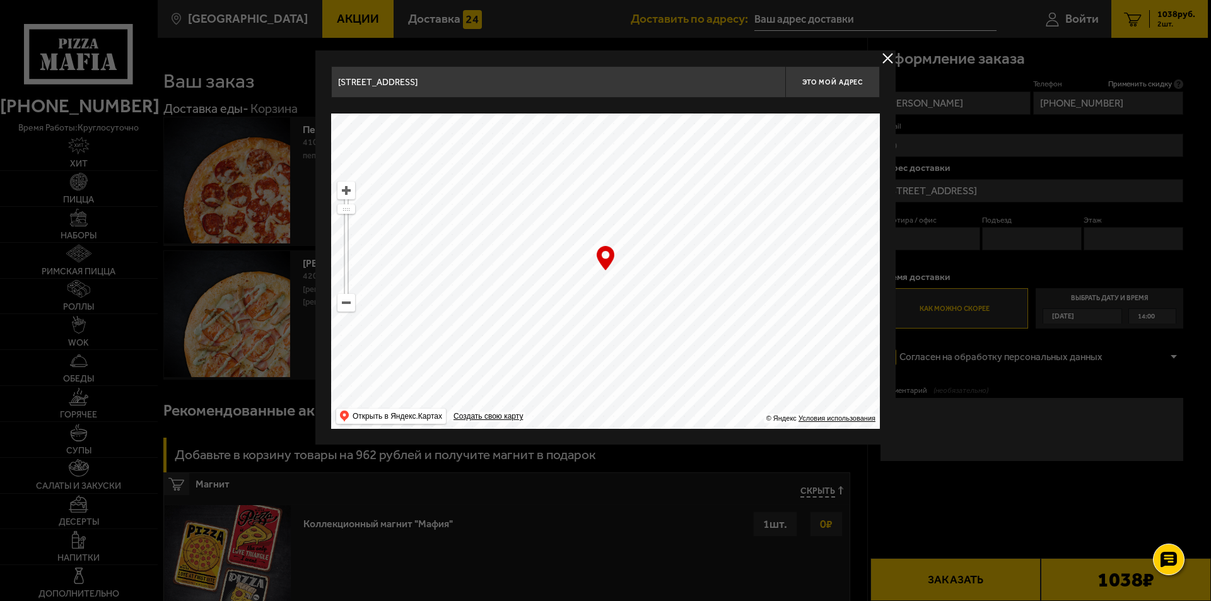
type input "Сестрорецкая улица, 8"
type input "набережная Чёрной речки, 16"
drag, startPoint x: 655, startPoint y: 240, endPoint x: 395, endPoint y: 478, distance: 352.6
click at [395, 478] on main "Санкт-Петербург Все Акции Доставка Личный кабинет Акции Доставка Доставить по а…" at bounding box center [682, 435] width 1050 height 870
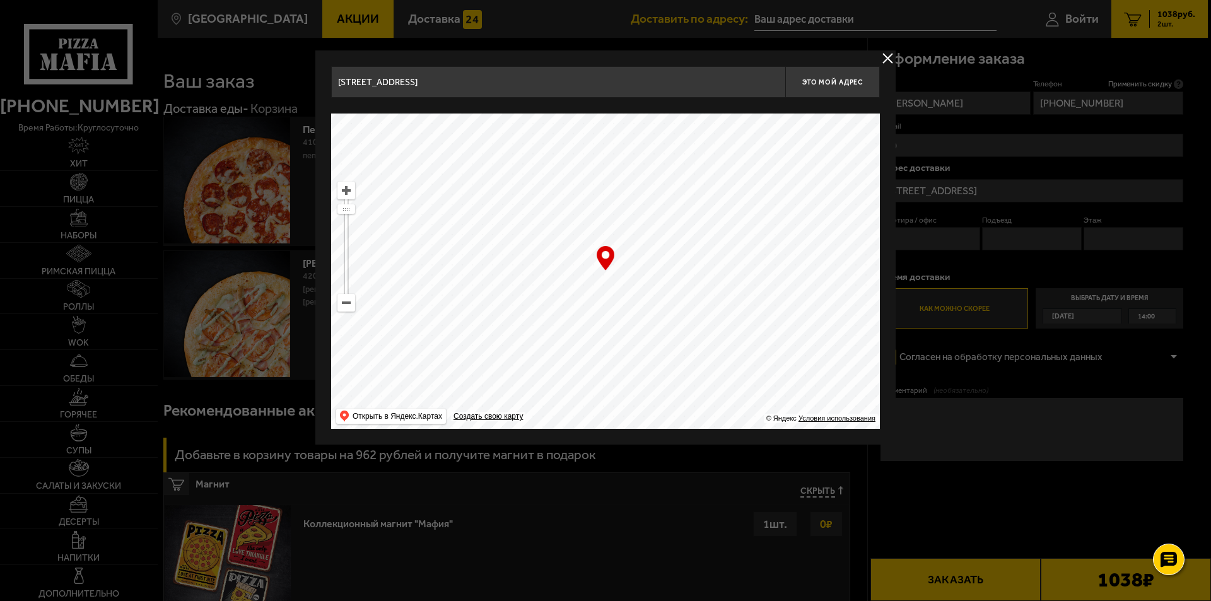
type input "Коломяжский проспект, 10Д"
drag, startPoint x: 421, startPoint y: 233, endPoint x: 458, endPoint y: 508, distance: 278.1
click at [458, 508] on main "Санкт-Петербург Все Акции Доставка Личный кабинет Акции Доставка Доставить по а…" at bounding box center [682, 435] width 1050 height 870
type input "Коломяжский проспект, 20"
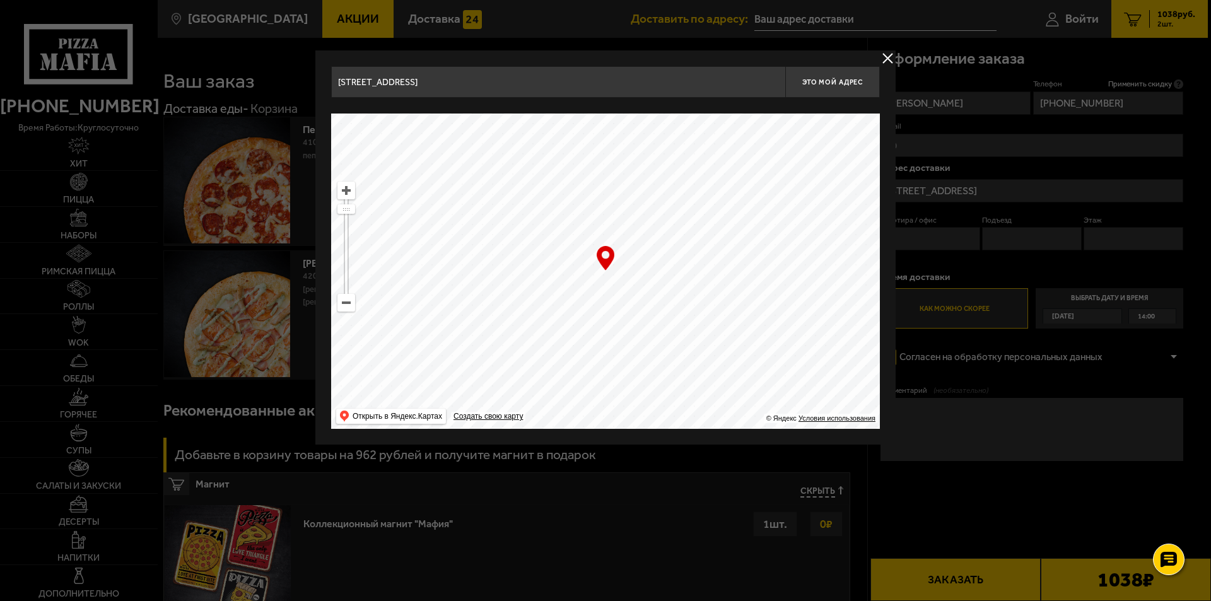
type input "Коломяжский проспект, 20"
drag, startPoint x: 402, startPoint y: 257, endPoint x: 439, endPoint y: 310, distance: 65.1
click at [450, 457] on main "Санкт-Петербург Все Акции Доставка Личный кабинет Акции Доставка Доставить по а…" at bounding box center [682, 435] width 1050 height 870
type input "Коломяжский проспект, 22"
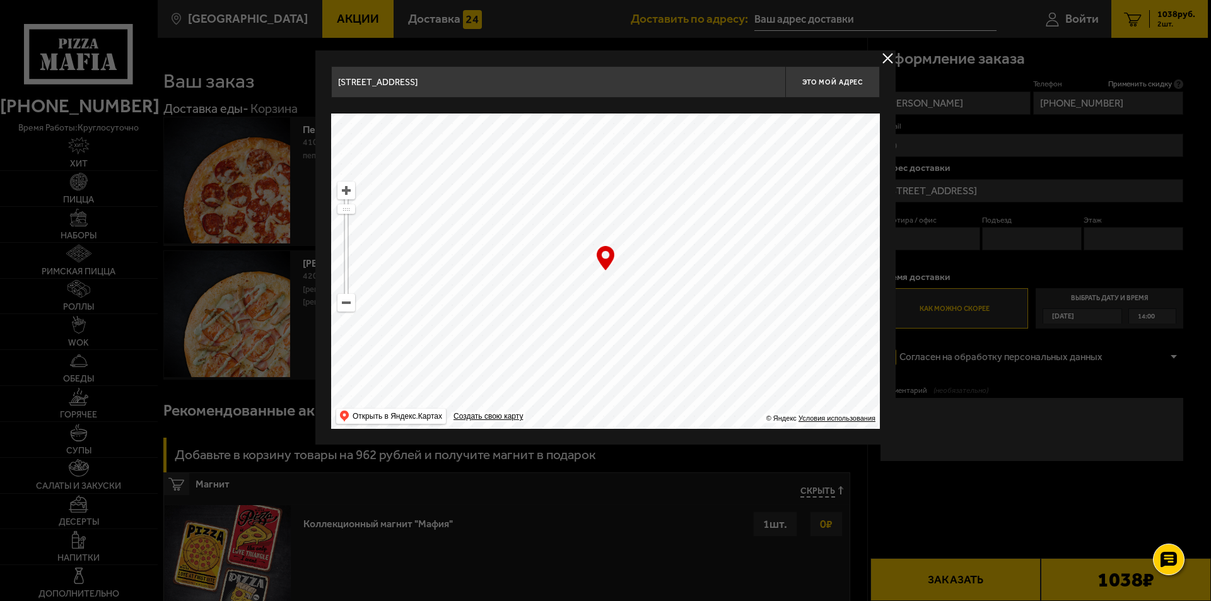
drag, startPoint x: 431, startPoint y: 248, endPoint x: 564, endPoint y: 459, distance: 249.1
click at [564, 459] on main "Санкт-Петербург Все Акции Доставка Личный кабинет Акции Доставка Доставить по а…" at bounding box center [682, 435] width 1050 height 870
drag, startPoint x: 479, startPoint y: 212, endPoint x: 610, endPoint y: 417, distance: 243.6
click at [610, 417] on ymaps at bounding box center [605, 270] width 549 height 315
drag, startPoint x: 475, startPoint y: 212, endPoint x: 460, endPoint y: 391, distance: 179.1
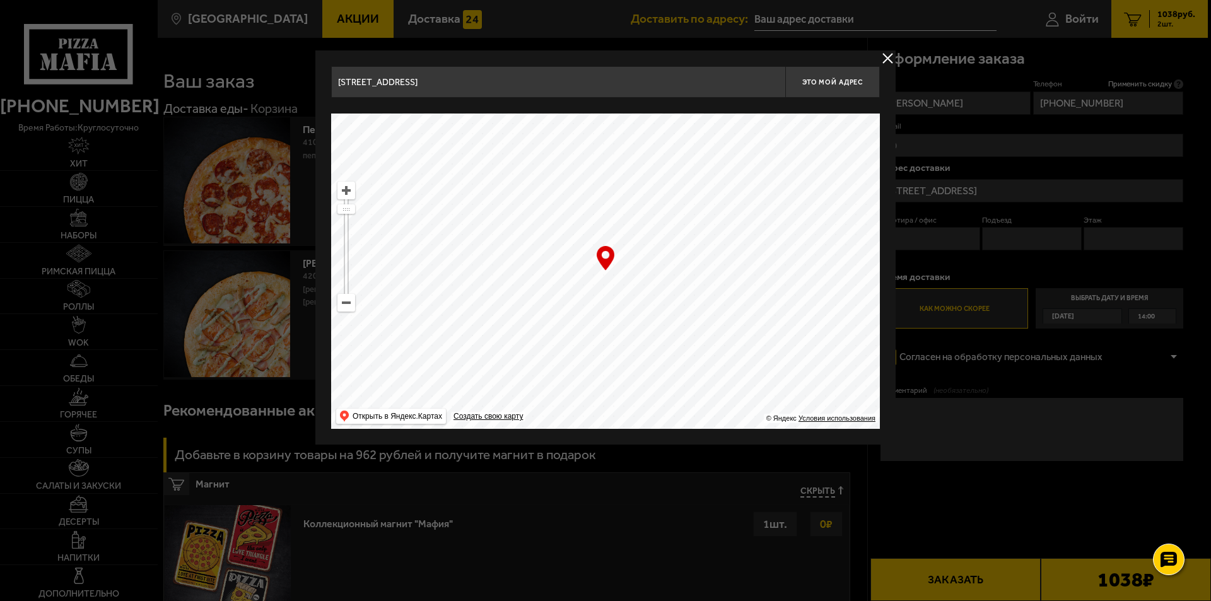
click at [460, 391] on ymaps at bounding box center [605, 270] width 549 height 315
type input "аллея Котельникова, 5к1"
drag, startPoint x: 545, startPoint y: 240, endPoint x: 830, endPoint y: 371, distance: 313.7
click at [831, 372] on ymaps at bounding box center [605, 270] width 549 height 315
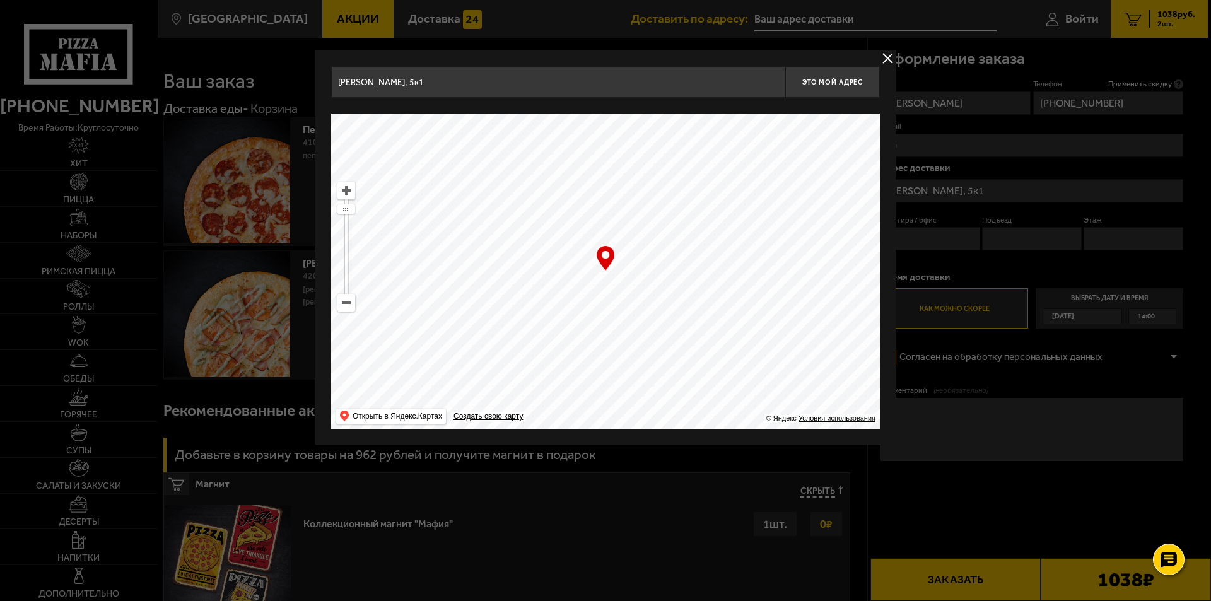
drag, startPoint x: 631, startPoint y: 288, endPoint x: 645, endPoint y: 288, distance: 14.5
click at [645, 288] on ymaps at bounding box center [605, 270] width 549 height 315
type input "проспект Сизова, 34/18"
click at [606, 259] on div "… © Яндекс Условия использования Открыть в Яндекс.Картах Создать свою карту" at bounding box center [605, 270] width 549 height 315
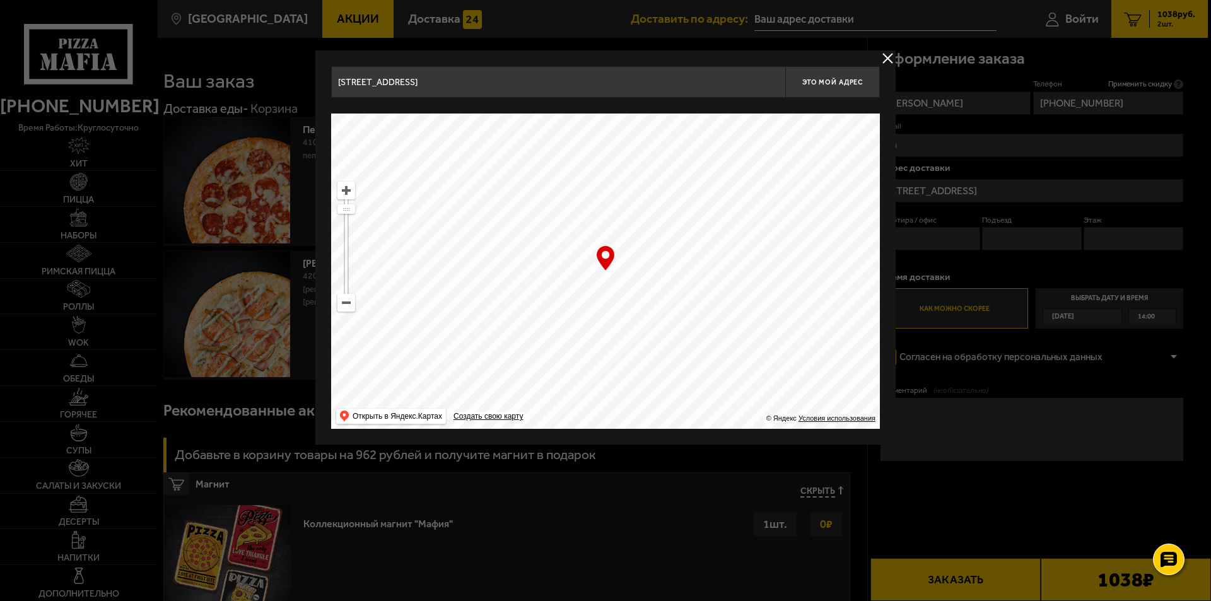
click at [604, 250] on div "… © Яндекс Условия использования Открыть в Яндекс.Картах Создать свою карту" at bounding box center [605, 270] width 549 height 315
click at [834, 81] on span "Это мой адрес" at bounding box center [832, 82] width 61 height 8
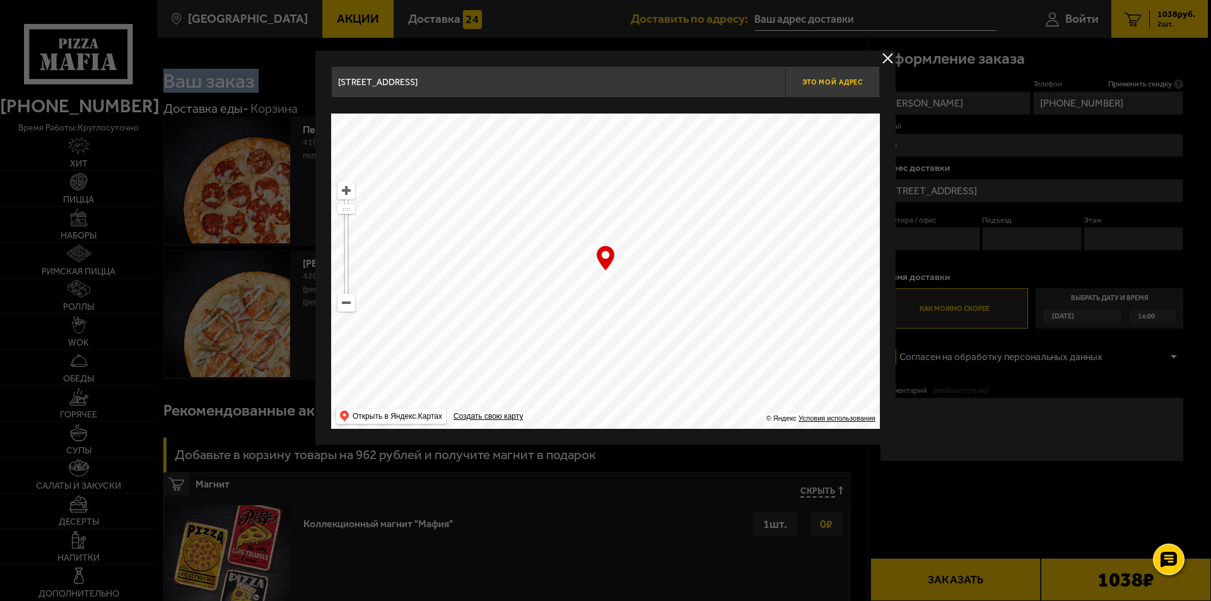
type input "проспект Сизова, 34/18"
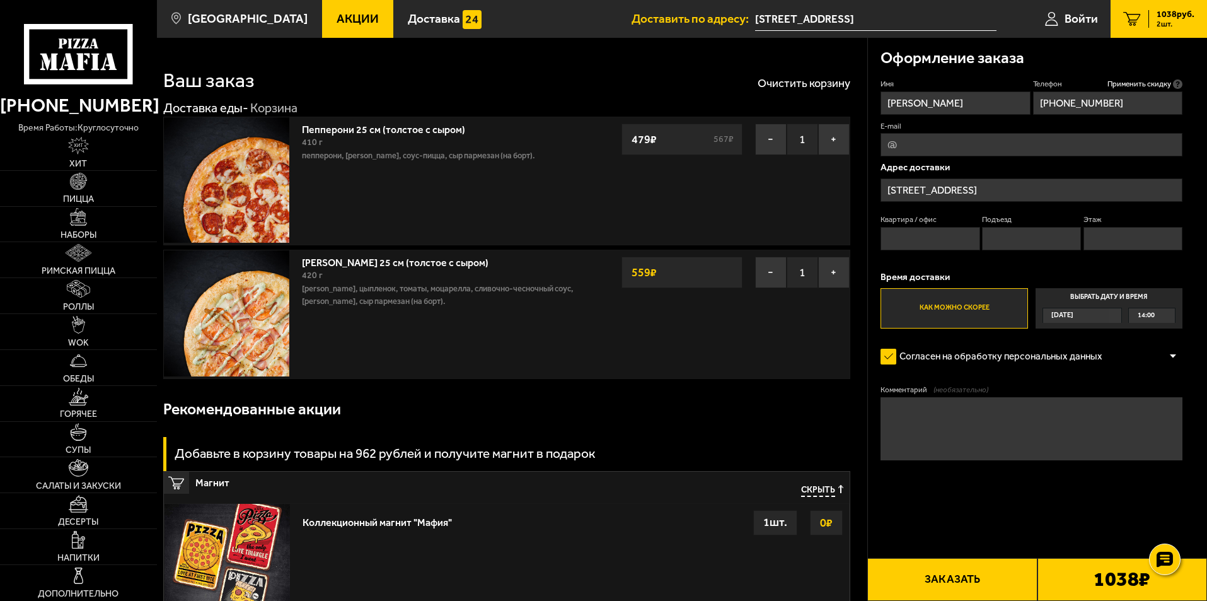
click at [896, 235] on input "Квартира / офис" at bounding box center [930, 238] width 99 height 23
type input "2"
drag, startPoint x: 927, startPoint y: 236, endPoint x: 779, endPoint y: 253, distance: 149.2
click at [779, 253] on section "Ваш заказ Очистить корзину Доставка еды - Корзина Пепперони 25 см (толстое с сы…" at bounding box center [682, 413] width 1050 height 750
click at [1058, 238] on input "Подъезд" at bounding box center [1031, 238] width 99 height 23
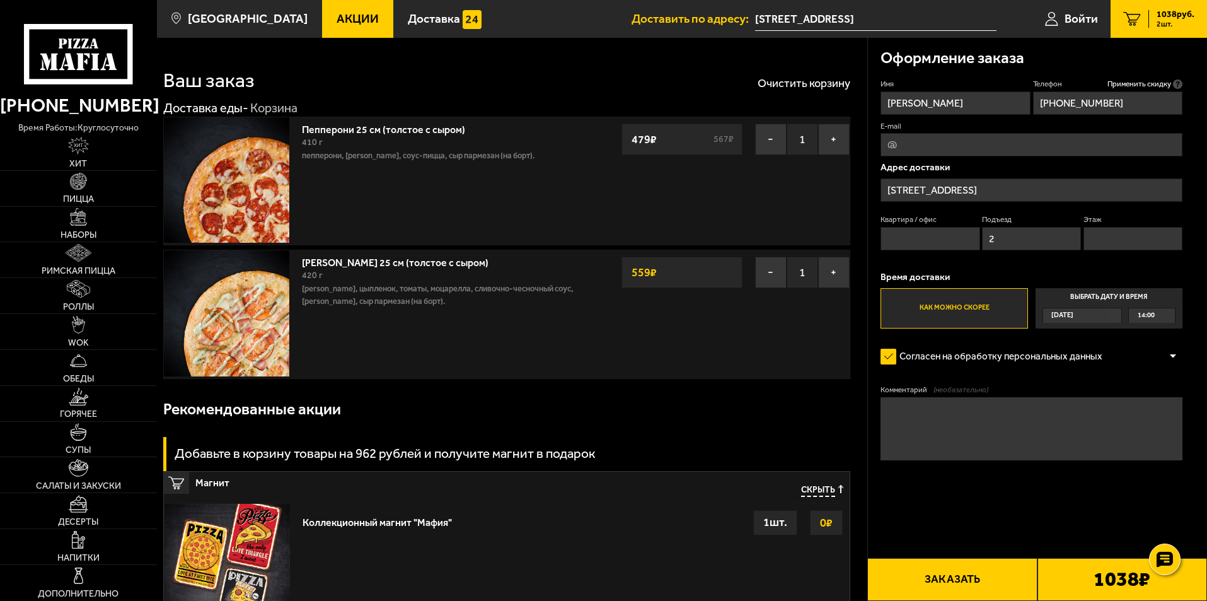
type input "2"
click at [1117, 240] on input "Этаж" at bounding box center [1133, 238] width 99 height 23
type input "3"
click at [960, 419] on textarea "Комментарий (необязательно)" at bounding box center [1032, 428] width 302 height 63
type textarea "позвонить снизу, домофон не работает"
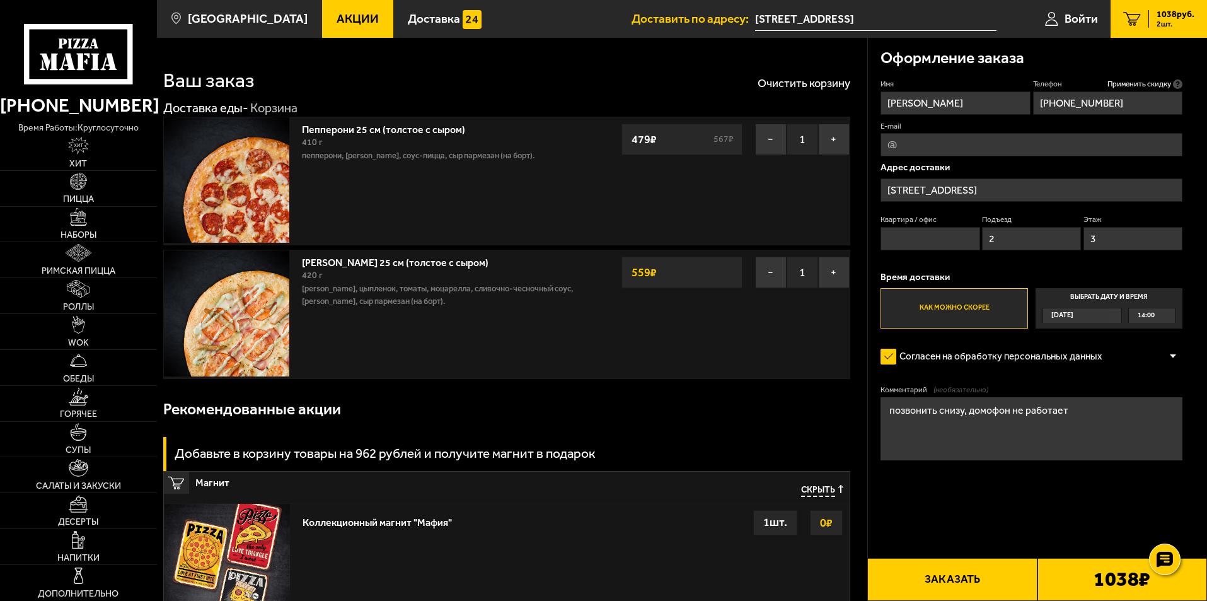
click at [1143, 316] on span "14:00" at bounding box center [1146, 315] width 17 height 15
click at [0, 0] on input "Выбрать дату и время Сегодня 14:00" at bounding box center [0, 0] width 0 height 0
click at [1143, 316] on span "14:00" at bounding box center [1146, 315] width 17 height 15
click at [0, 0] on input "Выбрать дату и время Сегодня 14:00" at bounding box center [0, 0] width 0 height 0
click at [1143, 316] on span "14:00" at bounding box center [1146, 315] width 17 height 15
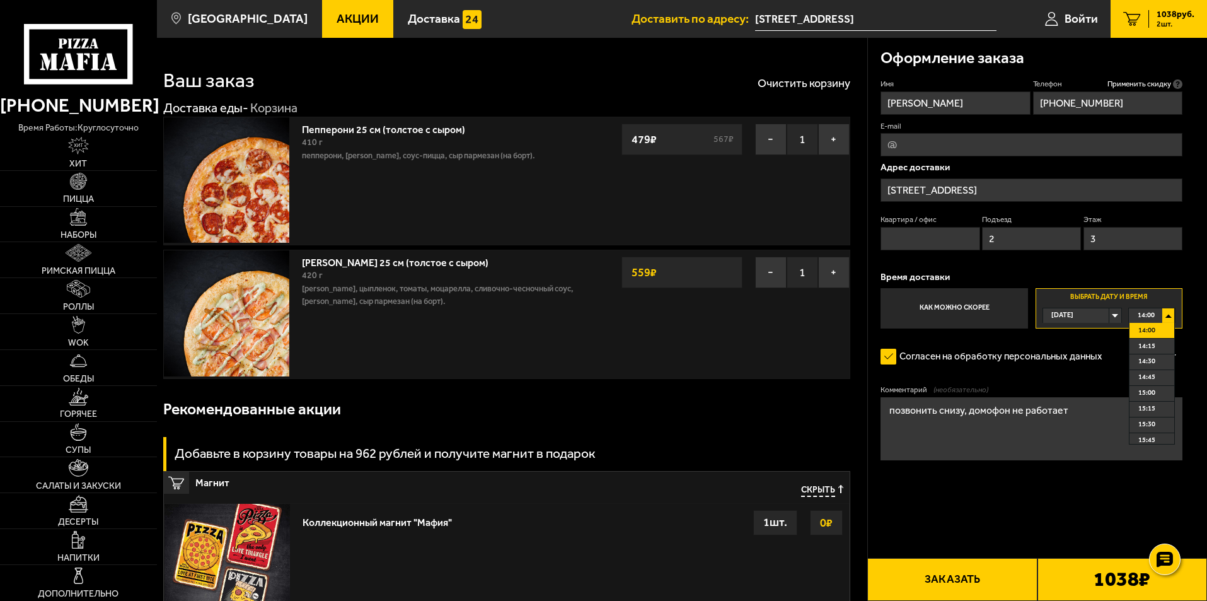
click at [1169, 313] on div "14:00" at bounding box center [1152, 315] width 46 height 15
click at [1148, 329] on span "14:00" at bounding box center [1147, 330] width 17 height 15
click at [972, 305] on label "Как можно скорее" at bounding box center [954, 308] width 147 height 40
click at [0, 0] on input "Как можно скорее" at bounding box center [0, 0] width 0 height 0
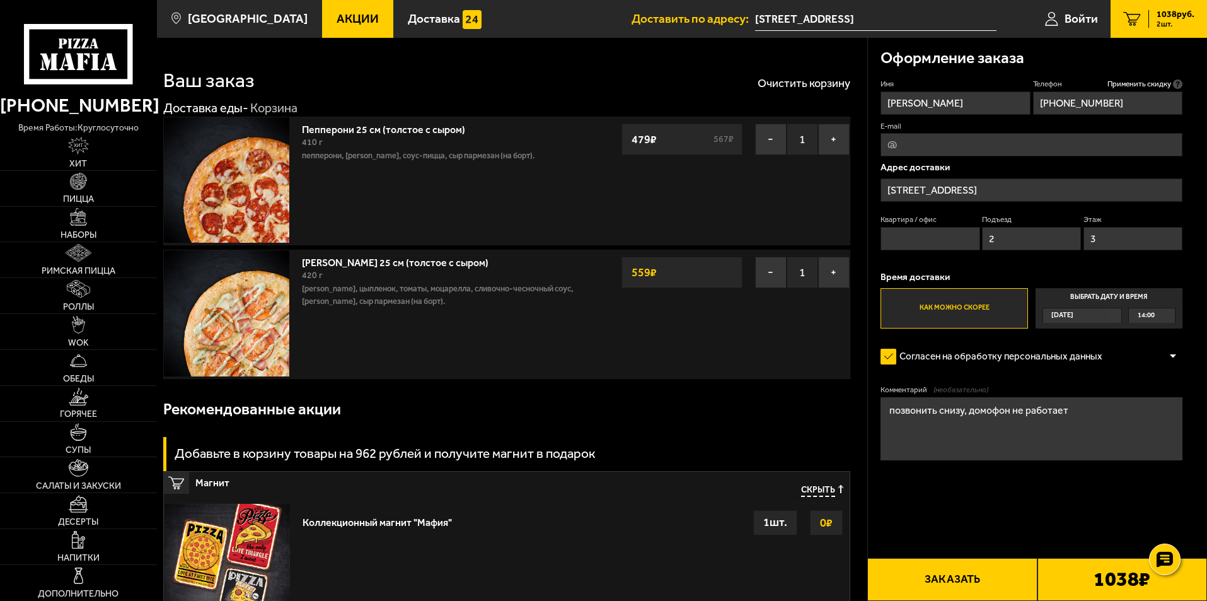
click at [947, 582] on button "Заказать" at bounding box center [953, 579] width 170 height 43
click at [938, 236] on input "Квартира / офис" at bounding box center [930, 238] width 99 height 23
type input "131"
click at [961, 571] on button "Заказать" at bounding box center [953, 579] width 170 height 43
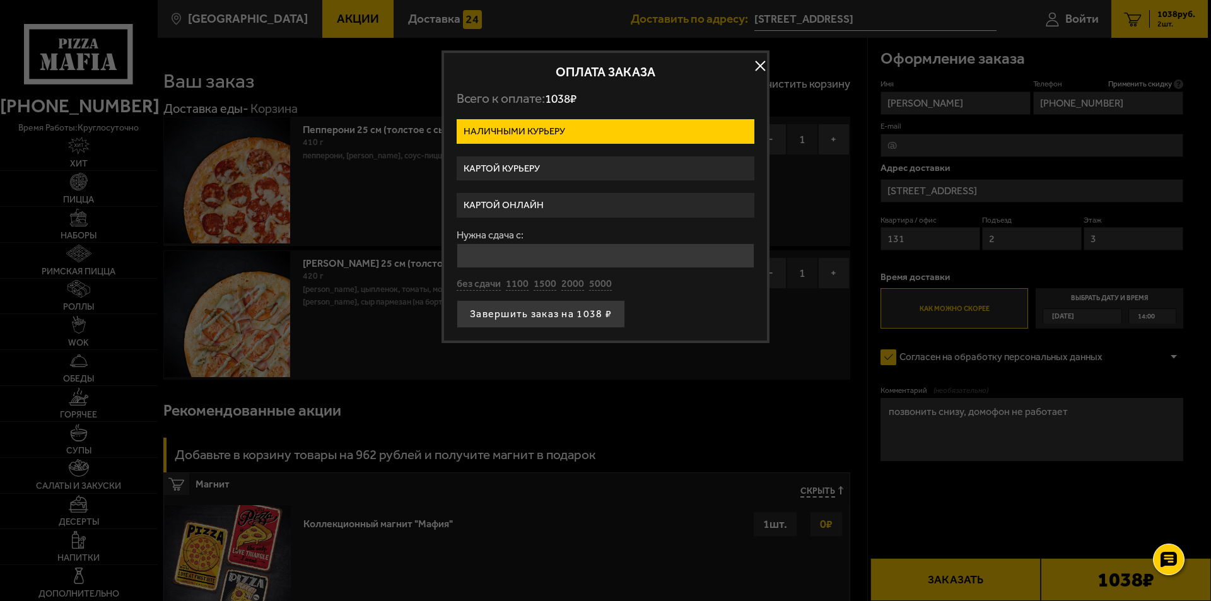
click at [544, 206] on label "Картой онлайн" at bounding box center [606, 205] width 298 height 25
click at [0, 0] on input "Картой онлайн" at bounding box center [0, 0] width 0 height 0
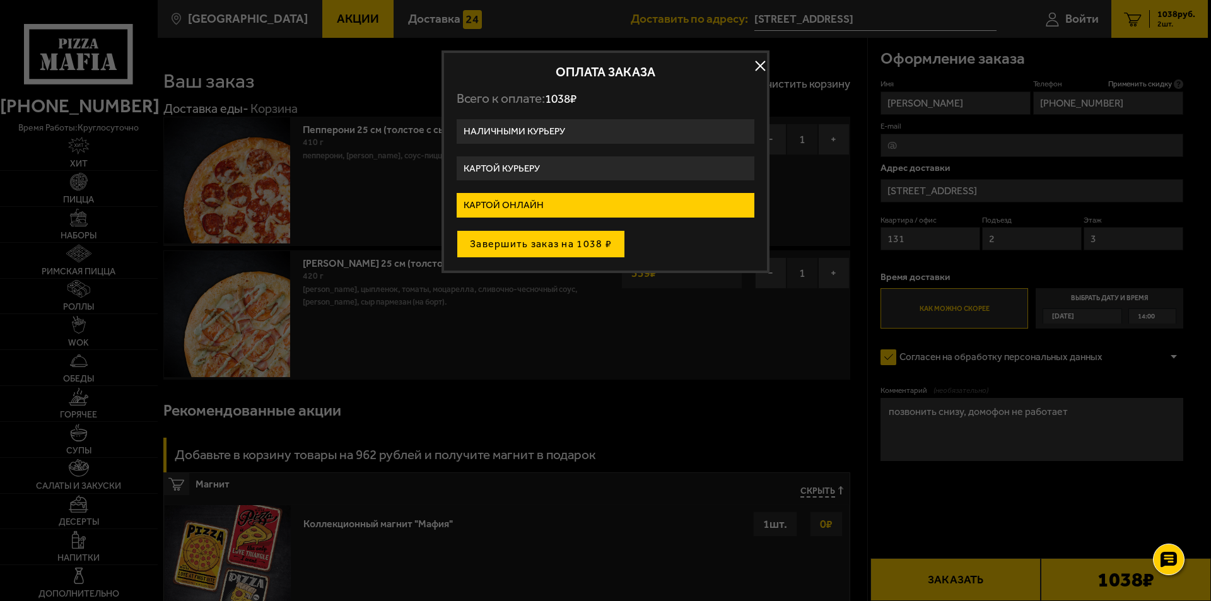
click at [550, 243] on button "Завершить заказ на 1038 ₽" at bounding box center [541, 244] width 168 height 28
